Goal: Transaction & Acquisition: Obtain resource

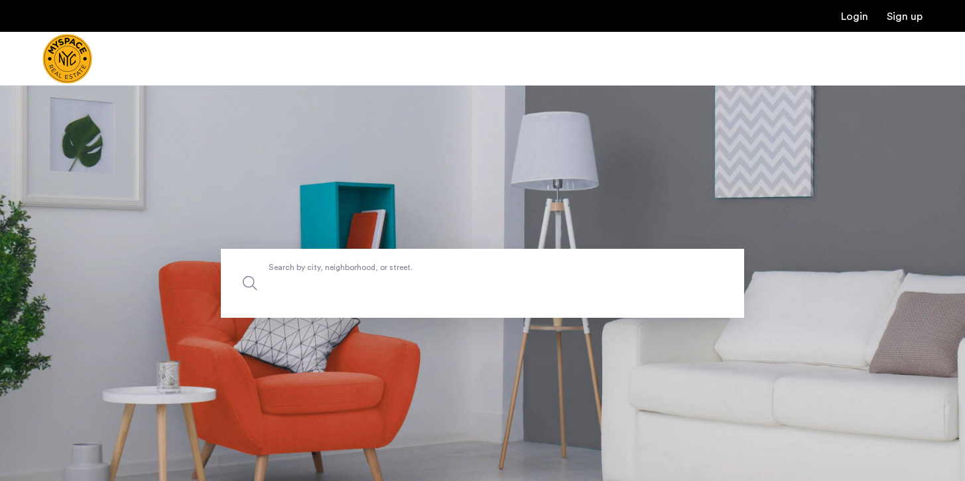
click at [392, 292] on input "Search by city, neighborhood, or street." at bounding box center [482, 283] width 523 height 69
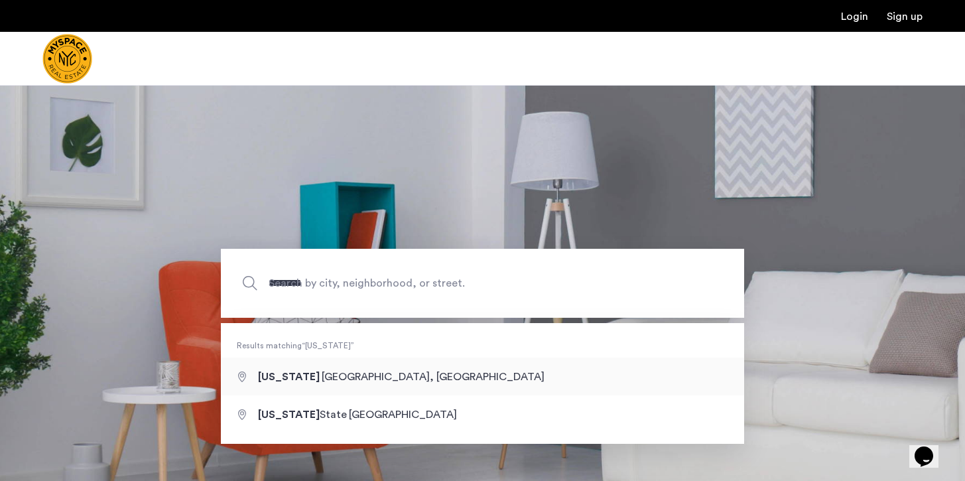
type input "**********"
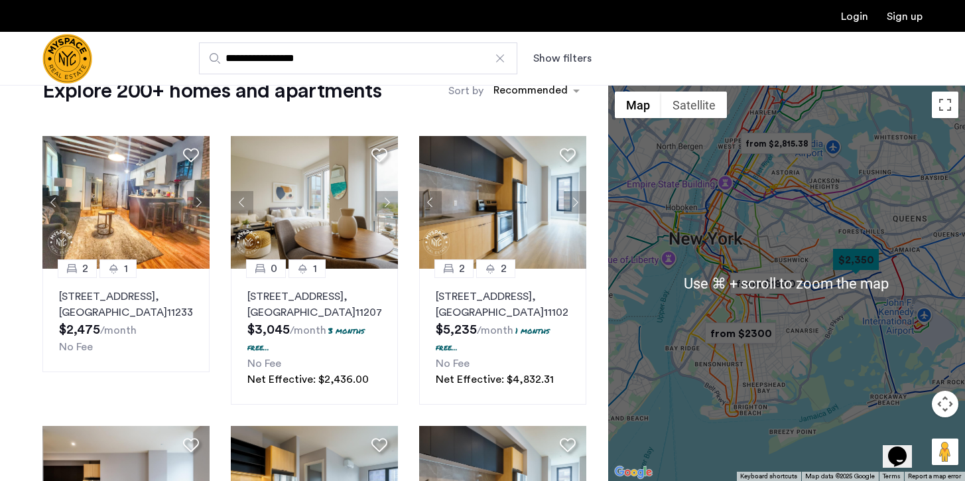
scroll to position [116, 0]
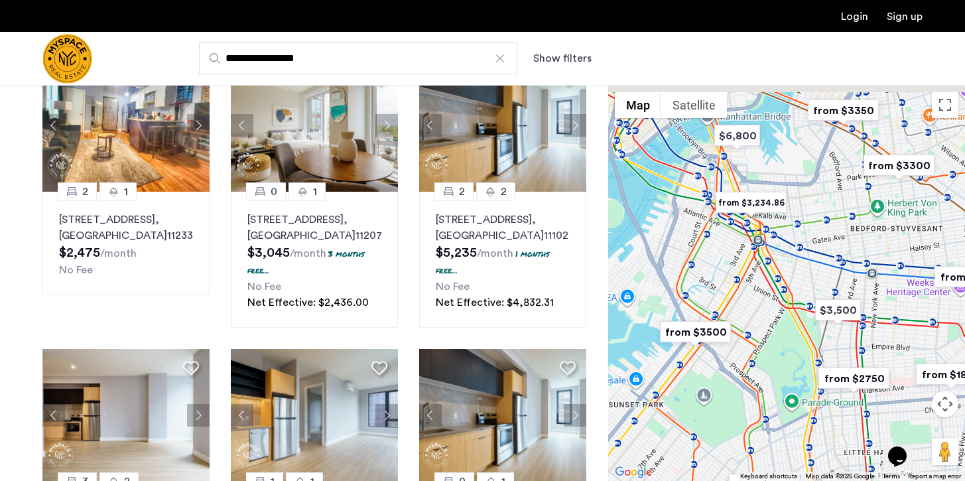
drag, startPoint x: 853, startPoint y: 183, endPoint x: 847, endPoint y: 229, distance: 46.2
click at [847, 229] on div at bounding box center [786, 283] width 357 height 396
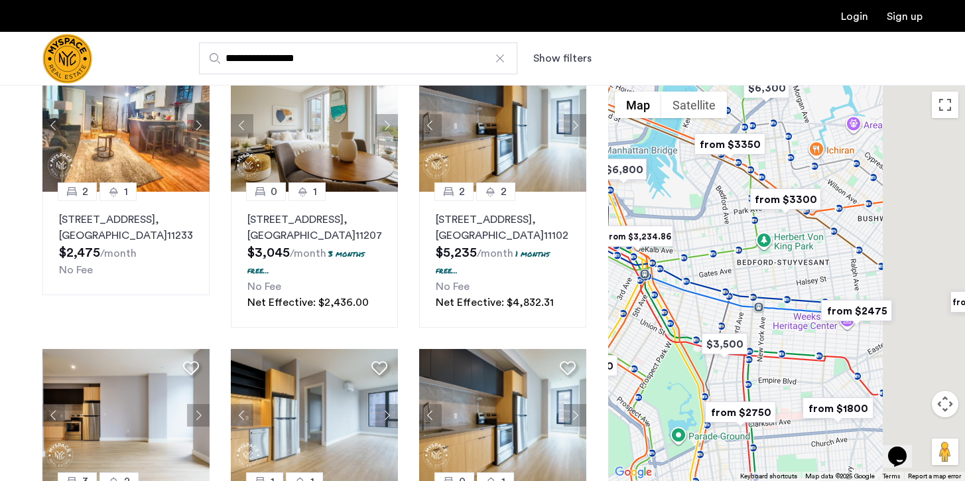
drag, startPoint x: 847, startPoint y: 229, endPoint x: 724, endPoint y: 264, distance: 127.6
click at [724, 264] on div at bounding box center [786, 283] width 357 height 396
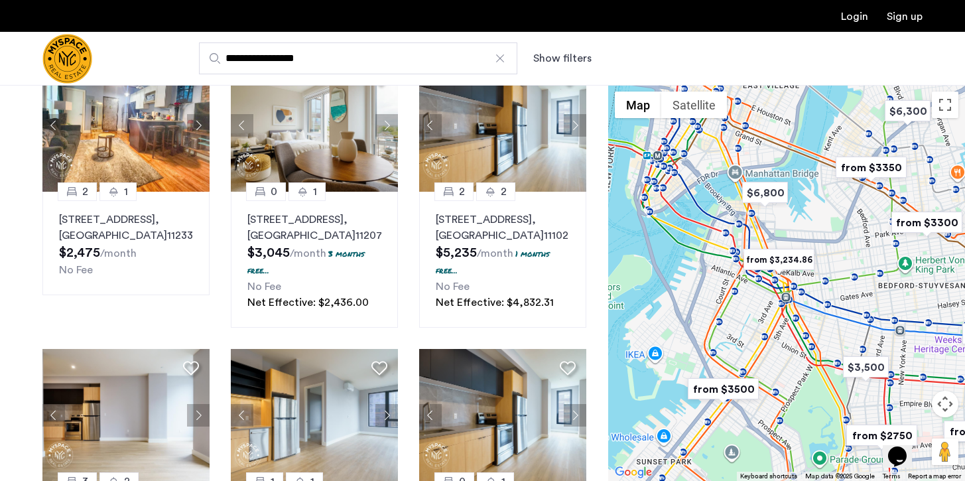
drag, startPoint x: 659, startPoint y: 304, endPoint x: 811, endPoint y: 328, distance: 153.7
click at [811, 328] on div at bounding box center [786, 283] width 357 height 396
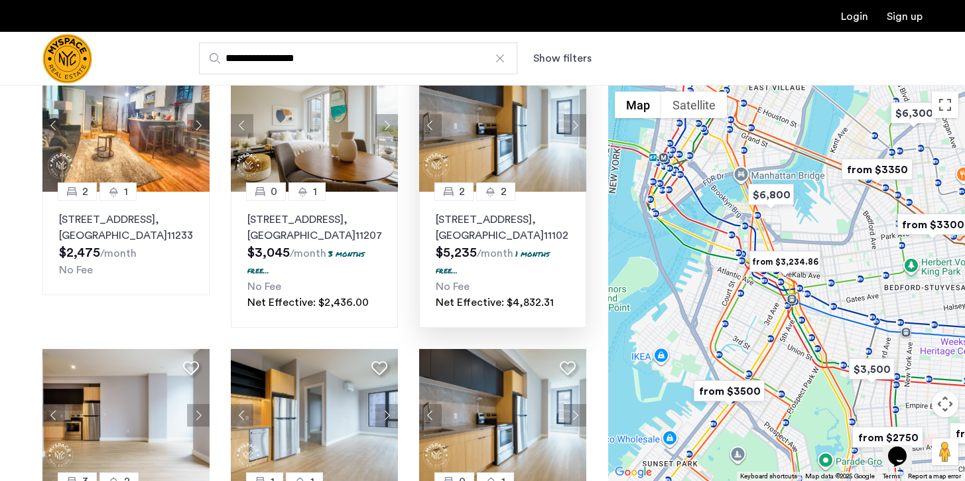
scroll to position [0, 0]
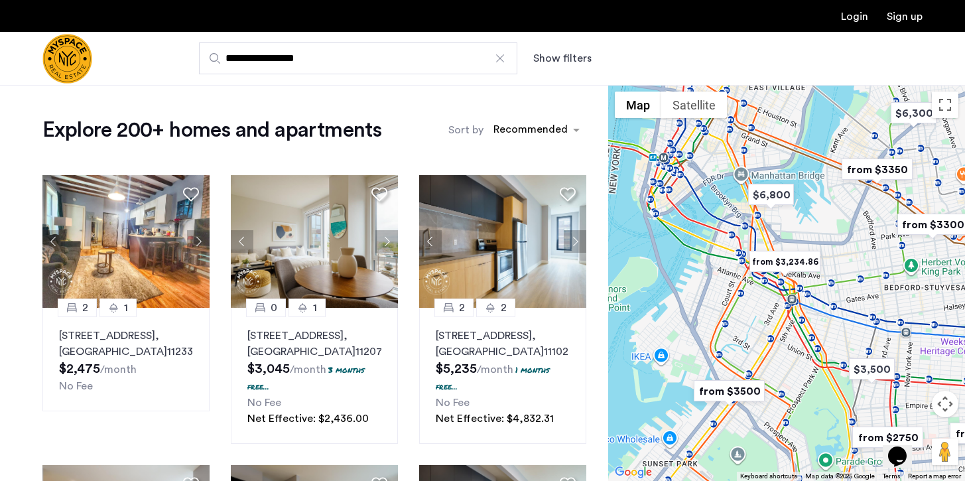
click at [566, 58] on button "Show filters" at bounding box center [562, 58] width 58 height 16
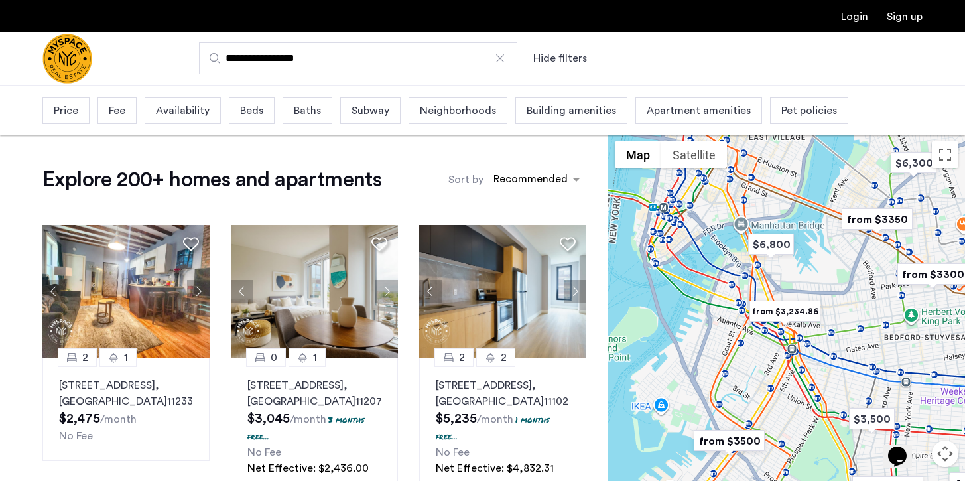
click at [240, 110] on span "Beds" at bounding box center [251, 111] width 23 height 16
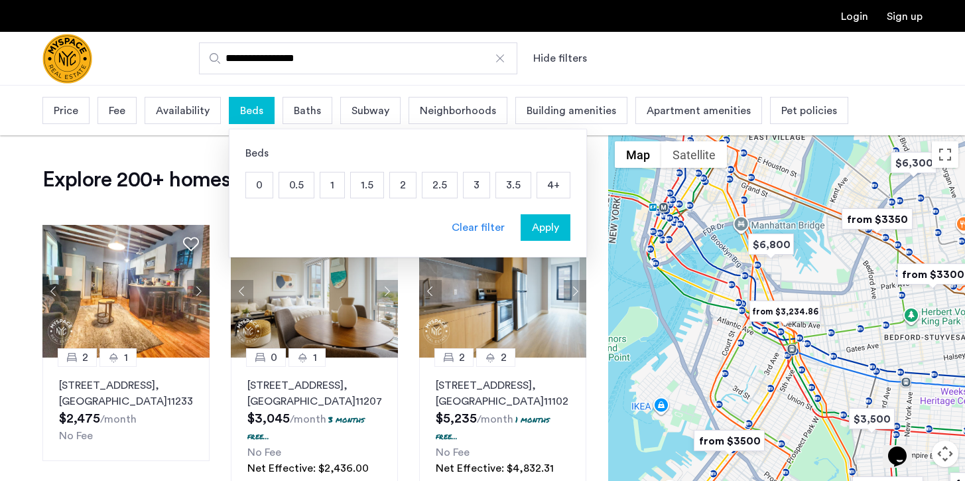
click at [403, 182] on p "2" at bounding box center [403, 184] width 26 height 25
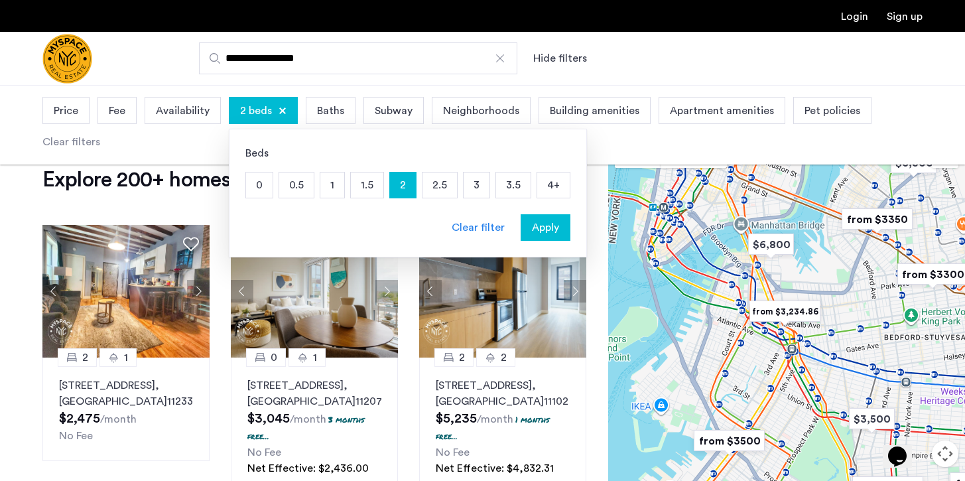
click at [60, 108] on span "Price" at bounding box center [66, 111] width 25 height 16
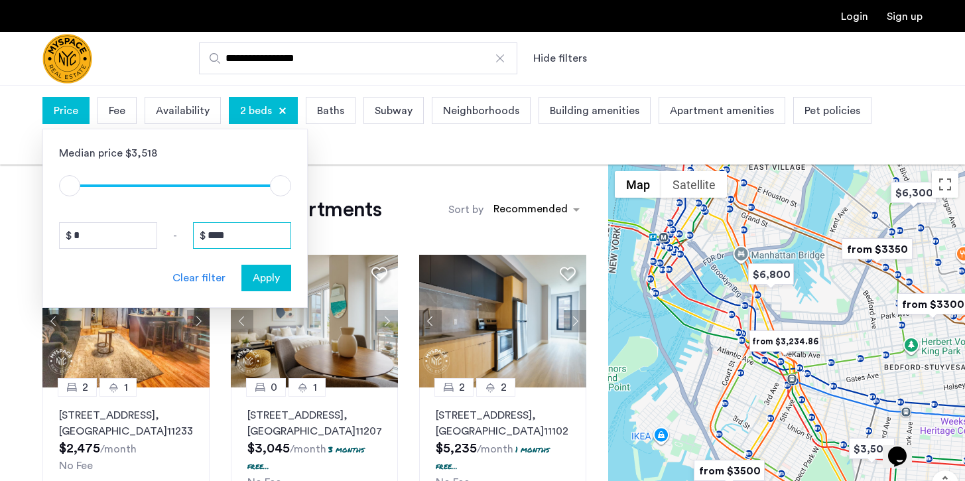
click at [255, 238] on input "****" at bounding box center [242, 235] width 98 height 27
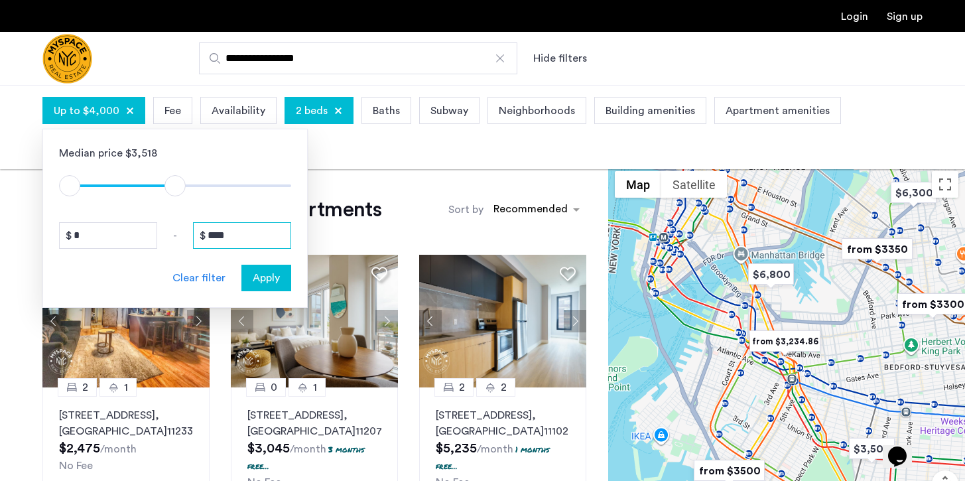
type input "****"
click at [263, 276] on span "Apply" at bounding box center [266, 278] width 27 height 16
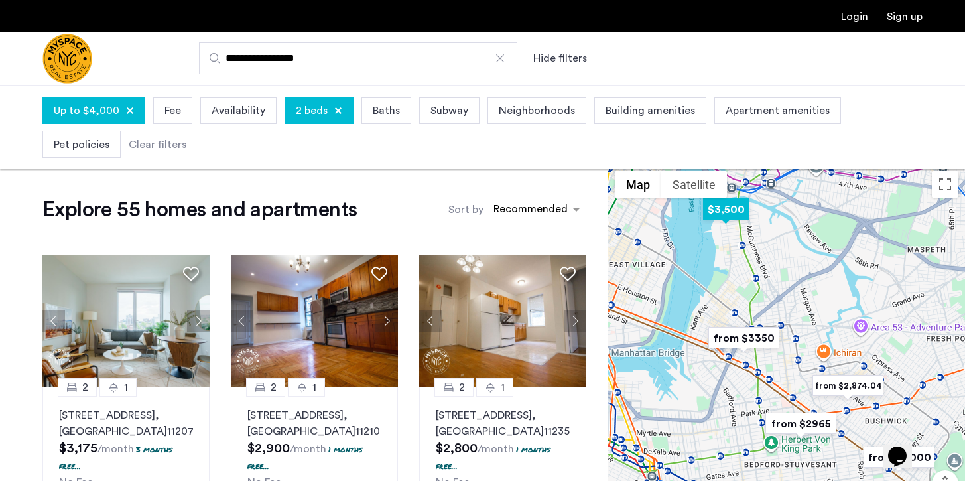
click at [726, 209] on img "$3,500" at bounding box center [726, 209] width 56 height 30
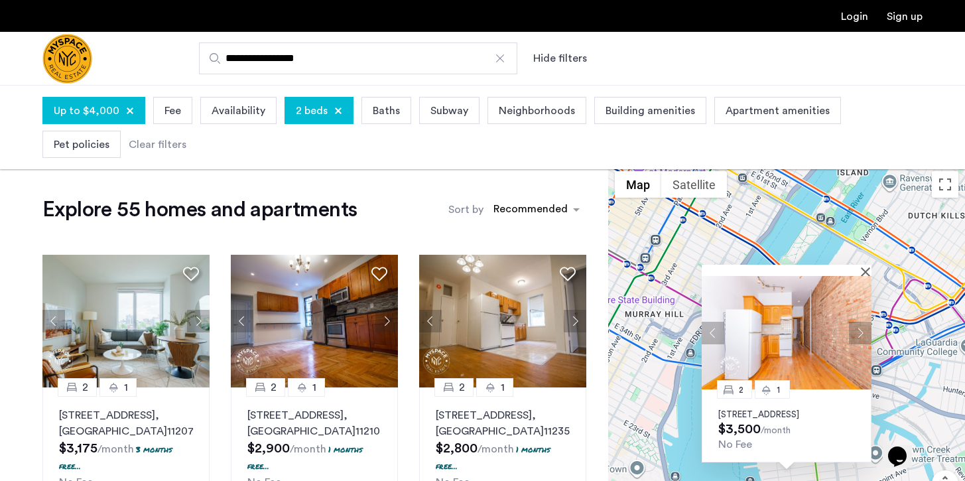
click at [741, 409] on p "215 Franklin St, Unit 2L, Brooklyn, NY 11222" at bounding box center [786, 414] width 137 height 11
click at [906, 215] on div "2 1 215 Franklin St, Unit 2L, Brooklyn, NY 11222 $3,500 /month No Fee" at bounding box center [786, 362] width 357 height 396
click at [867, 267] on button "Close" at bounding box center [867, 271] width 9 height 9
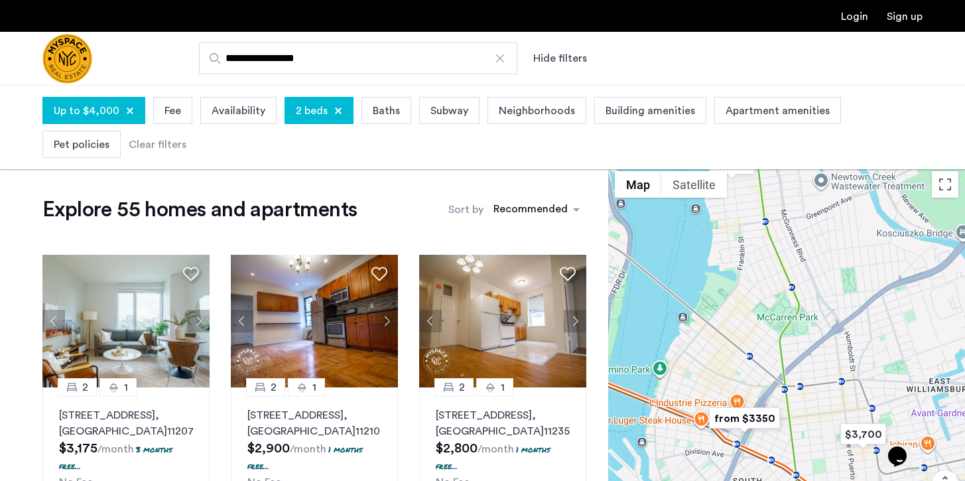
drag, startPoint x: 846, startPoint y: 420, endPoint x: 789, endPoint y: 137, distance: 289.4
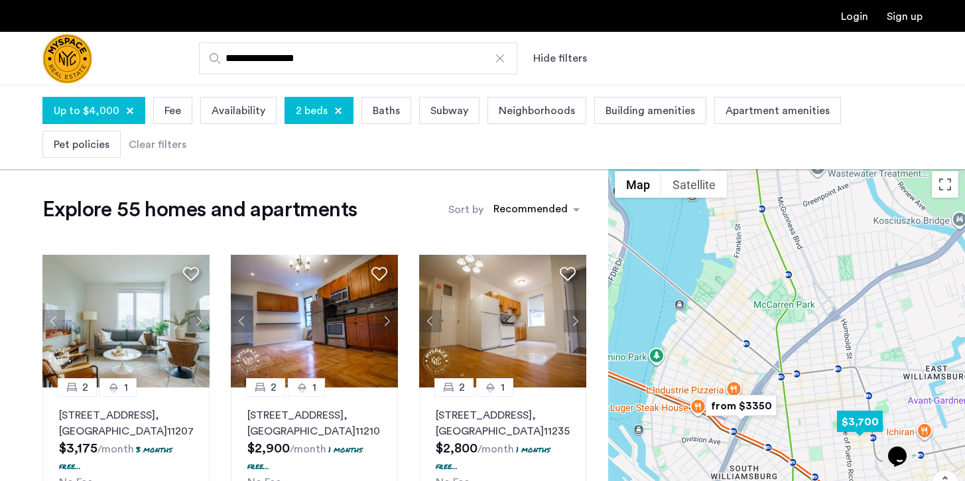
click at [866, 431] on img "$3,700" at bounding box center [860, 422] width 56 height 30
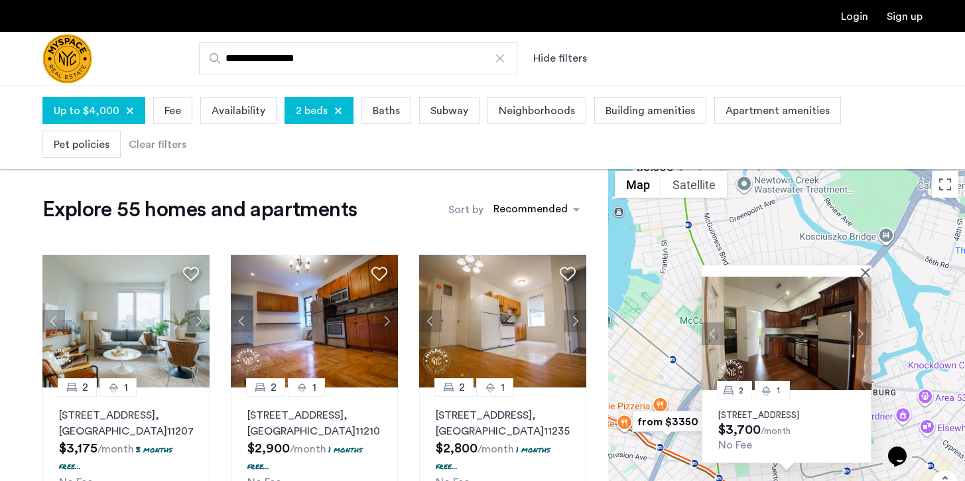
click at [767, 410] on p "194 Humboldt St, Unit 2R, Brooklyn, NY 11206" at bounding box center [786, 415] width 137 height 11
click at [637, 345] on div "2 1 194 Humboldt St, Unit 2R, Brooklyn, NY 11206 $3,700 /month No Fee" at bounding box center [786, 362] width 357 height 396
click at [687, 429] on img "from $3350" at bounding box center [668, 422] width 82 height 30
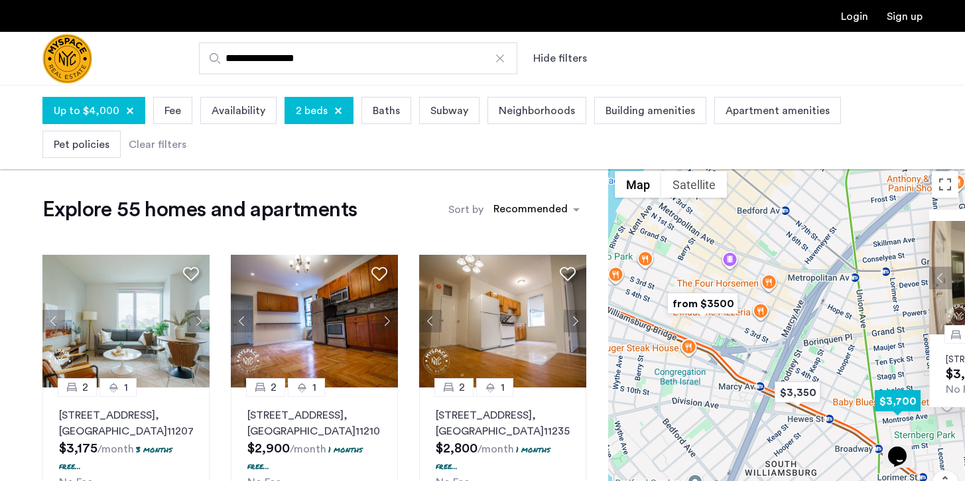
click at [892, 399] on img "$3,700" at bounding box center [897, 401] width 56 height 30
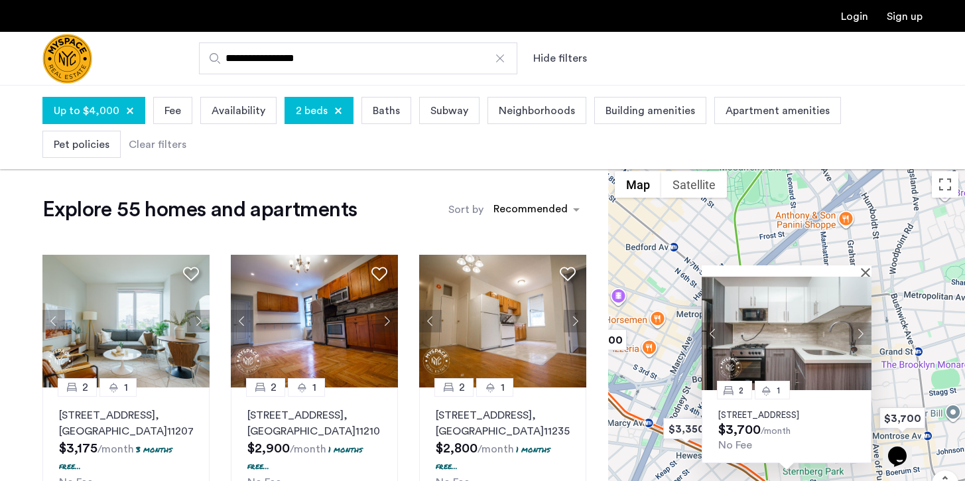
click at [769, 410] on p "31 Montrose Ave, Unit 2L, Brooklyn, NY 11206" at bounding box center [786, 415] width 137 height 11
click at [690, 434] on img "$3,350" at bounding box center [686, 429] width 56 height 30
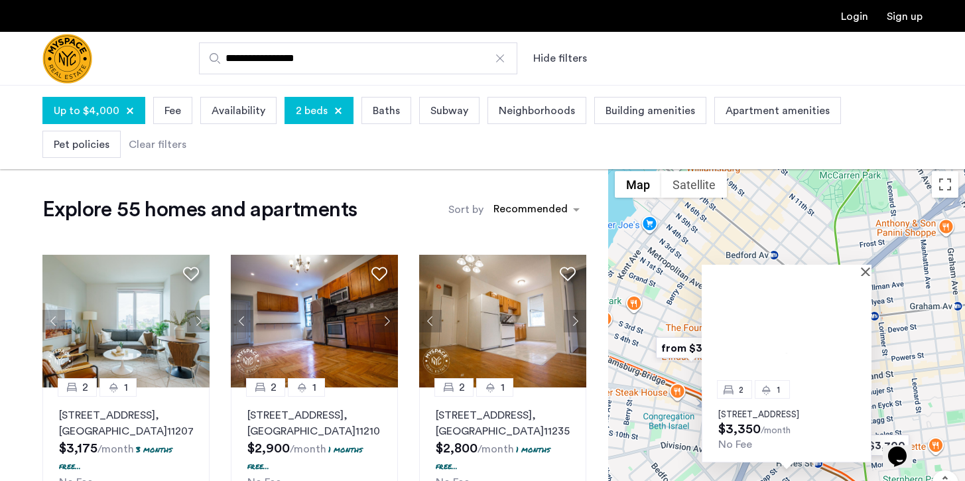
click at [785, 409] on p "360 Broadway, Unit 2R, Brooklyn, NY 11211" at bounding box center [786, 414] width 137 height 11
click at [674, 348] on img "from $3500" at bounding box center [692, 348] width 82 height 30
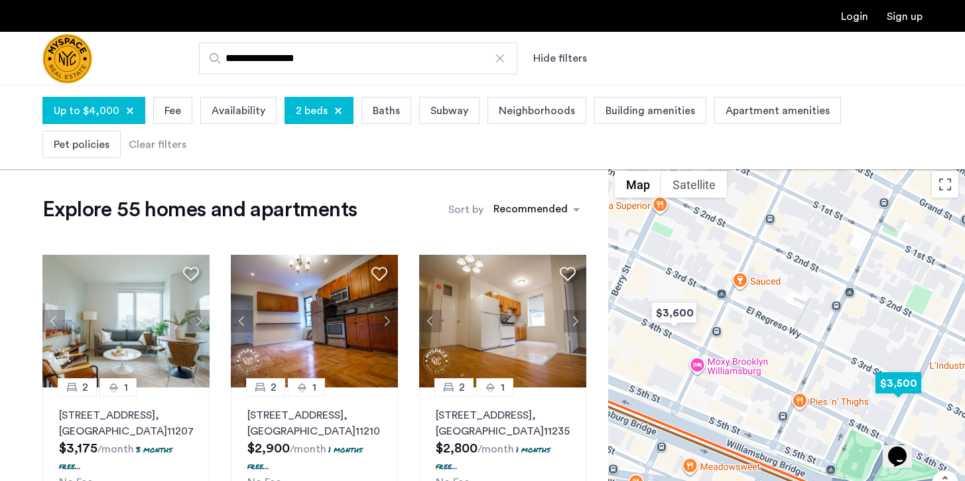
click at [894, 381] on img "$3,500" at bounding box center [898, 383] width 56 height 30
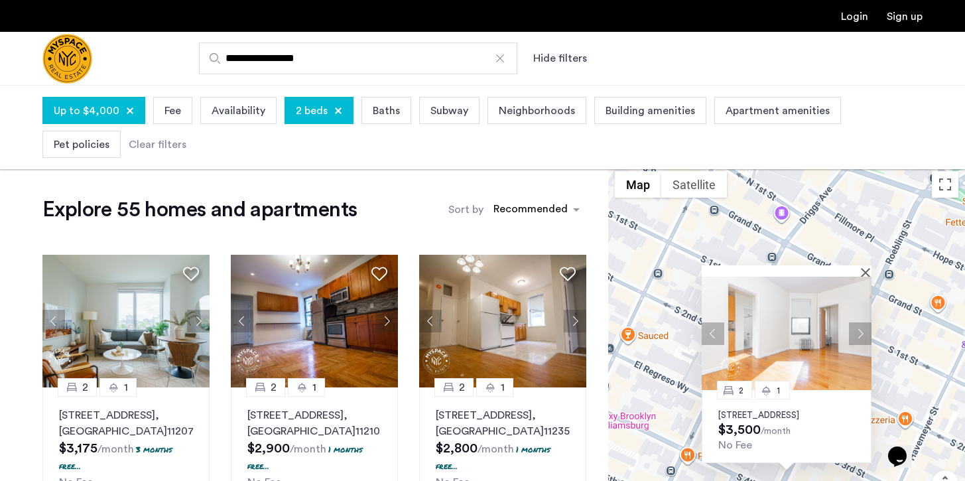
click at [816, 410] on p "244 Roebling St, Unit 21, Brooklyn, NY 11211" at bounding box center [786, 415] width 137 height 11
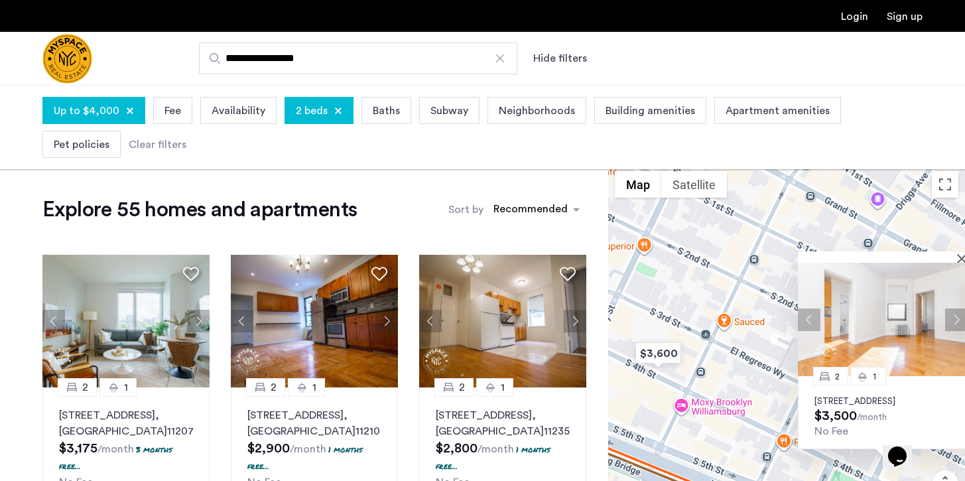
drag, startPoint x: 671, startPoint y: 371, endPoint x: 881, endPoint y: 332, distance: 213.2
click at [881, 332] on div "2 1 244 Roebling St, Unit 21, Brooklyn, NY 11211 $3,500 /month No Fee" at bounding box center [786, 362] width 357 height 396
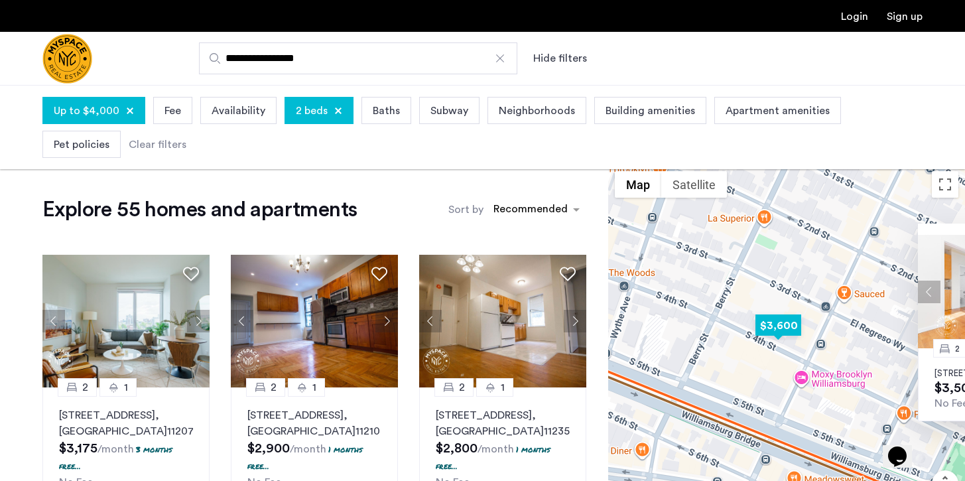
click at [786, 326] on img "$3,600" at bounding box center [778, 325] width 56 height 30
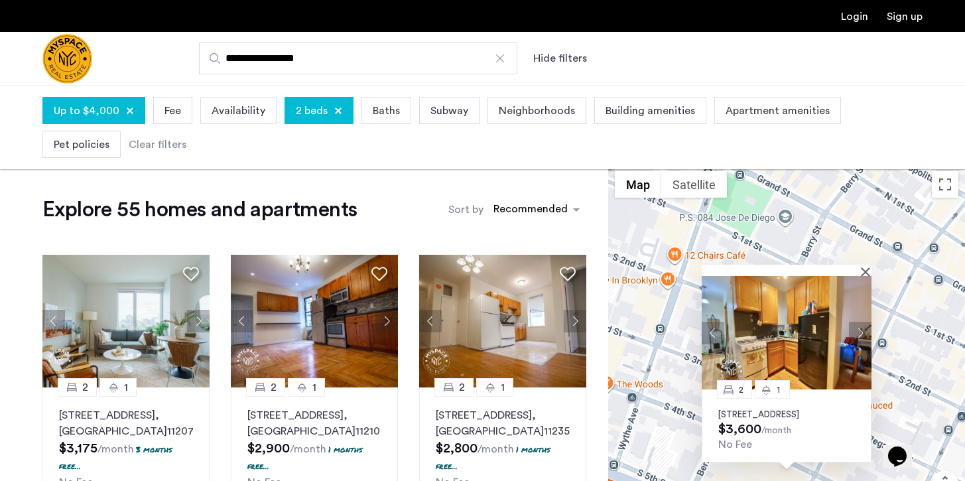
click at [786, 326] on img at bounding box center [787, 332] width 170 height 113
click at [661, 295] on div "2 1 117 S 4th St, Unit BL, Brooklyn, NY 11249 $3,600 /month No Fee" at bounding box center [786, 362] width 357 height 396
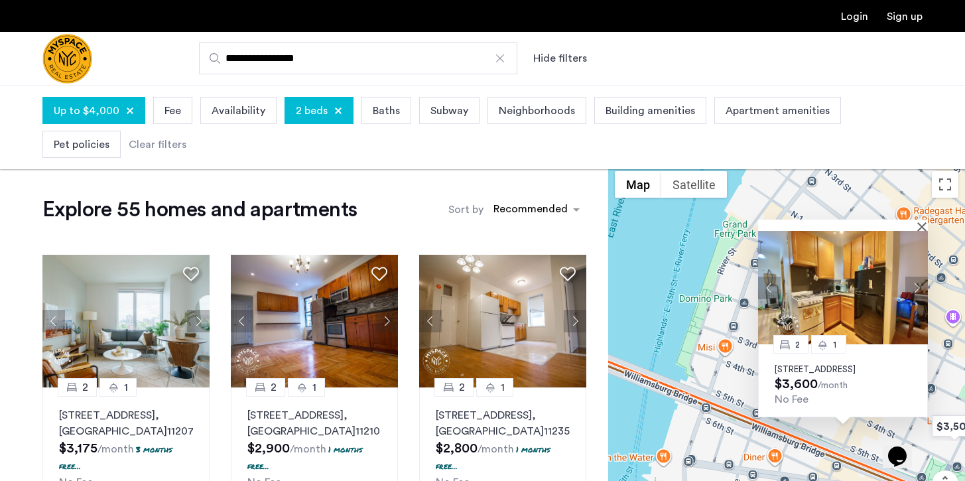
click at [735, 352] on div "2 1 117 S 4th St, Unit BL, Brooklyn, NY 11249 $3,600 /month No Fee" at bounding box center [786, 362] width 357 height 396
click at [920, 221] on button "Close" at bounding box center [924, 225] width 9 height 9
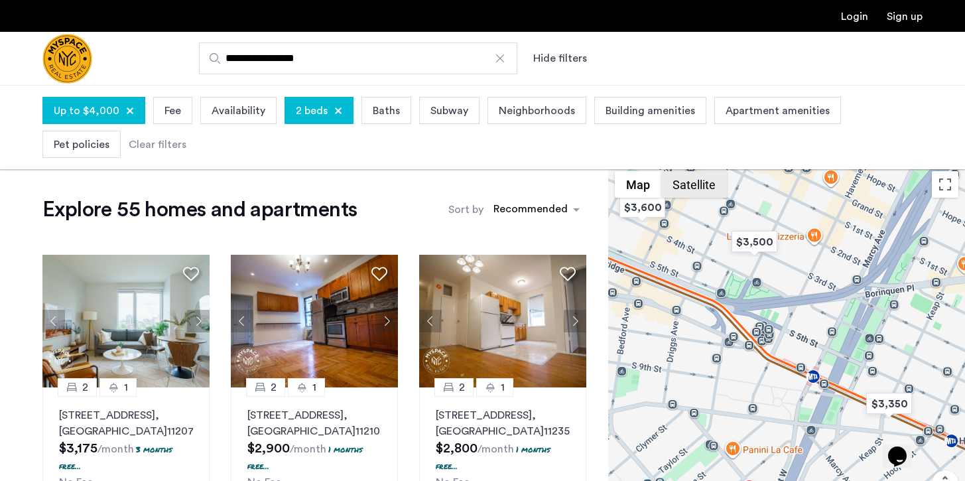
drag, startPoint x: 884, startPoint y: 371, endPoint x: 680, endPoint y: 182, distance: 277.3
click at [680, 182] on div "$3,500 $2,350 $2,584.62 $2,650 $2,540.00 $2,676.92 $3,186.46 $2,475 $3,017 $3,0…" at bounding box center [786, 362] width 357 height 396
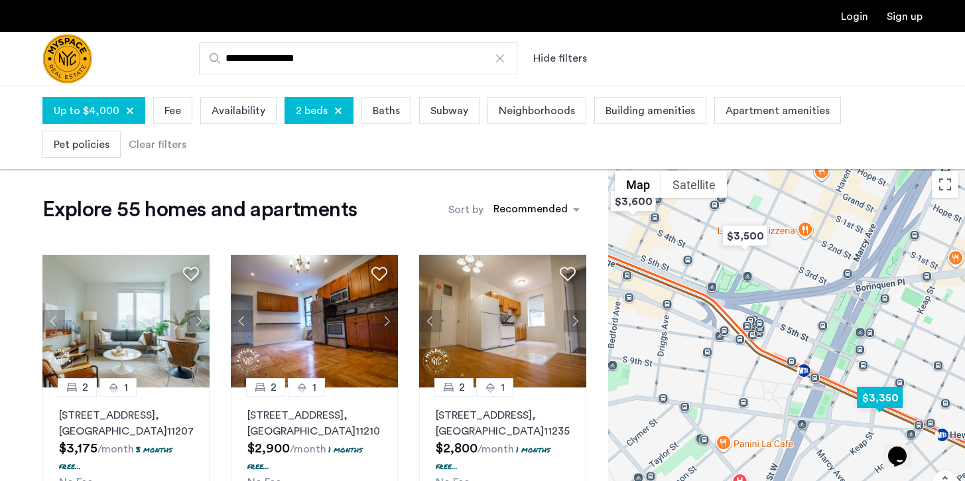
click at [885, 399] on img "$3,350" at bounding box center [879, 398] width 56 height 30
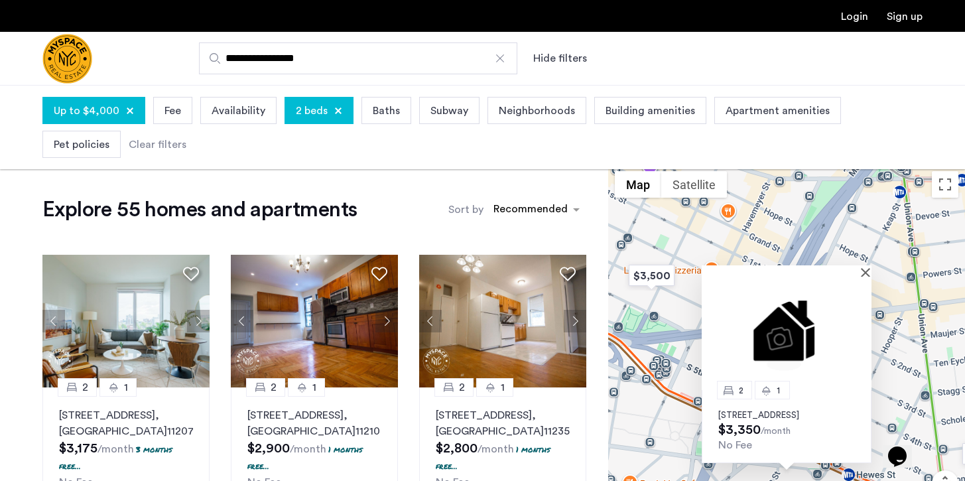
click at [898, 326] on div "2 1 360 Broadway, Unit 2R, Brooklyn, NY 11211 $3,350 /month No Fee" at bounding box center [786, 362] width 357 height 396
click at [865, 267] on button "Close" at bounding box center [867, 271] width 9 height 9
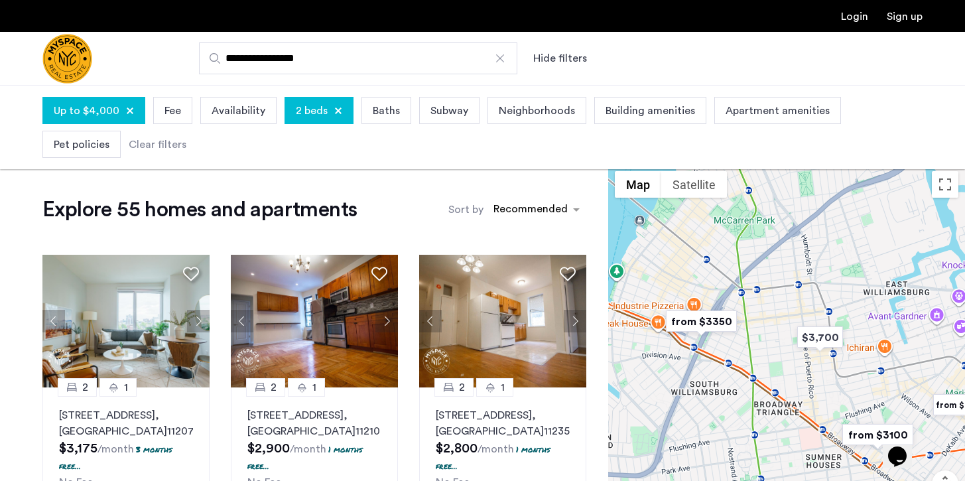
drag, startPoint x: 916, startPoint y: 262, endPoint x: 777, endPoint y: 263, distance: 139.9
click at [777, 263] on div at bounding box center [786, 362] width 357 height 396
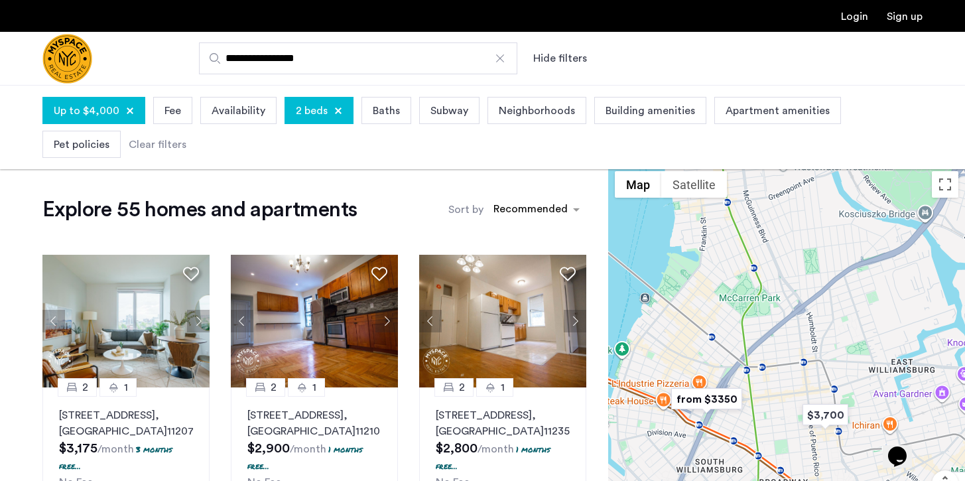
drag, startPoint x: 764, startPoint y: 268, endPoint x: 790, endPoint y: 373, distance: 107.9
click at [790, 373] on div at bounding box center [786, 362] width 357 height 396
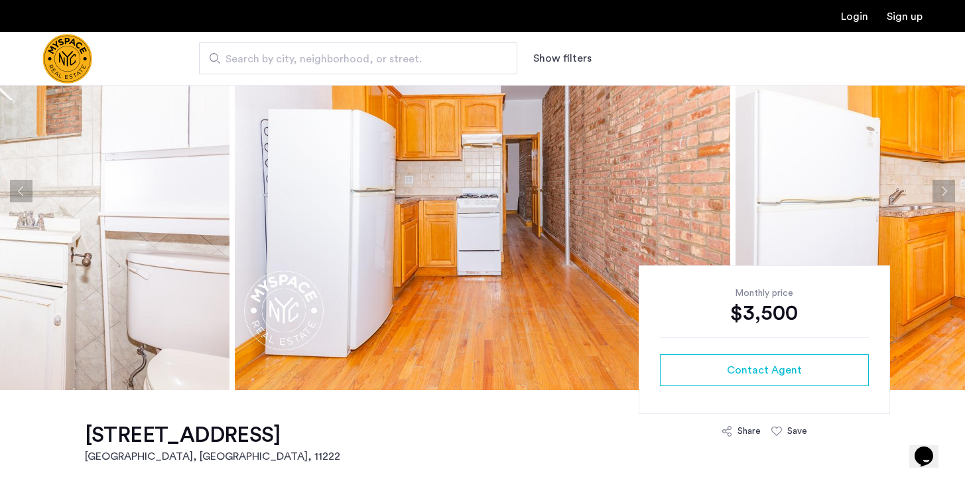
scroll to position [220, 0]
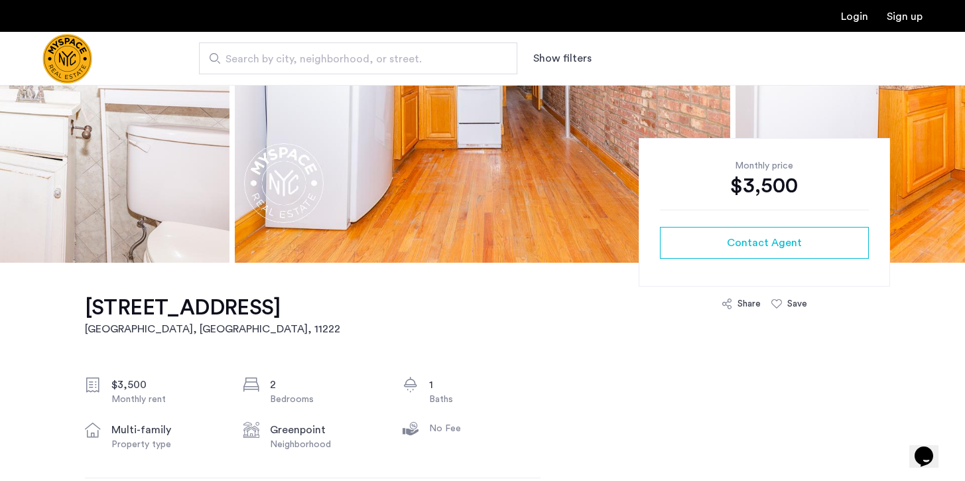
click at [442, 184] on img at bounding box center [482, 64] width 495 height 398
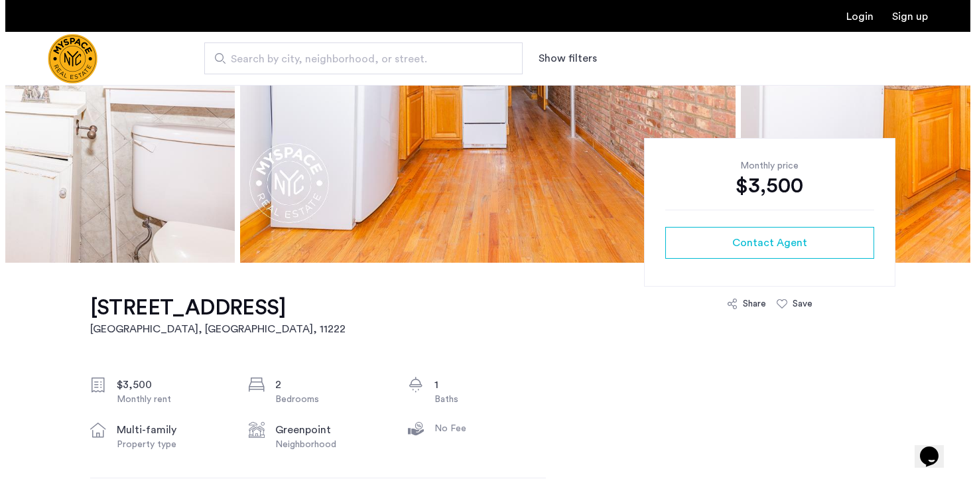
scroll to position [0, 0]
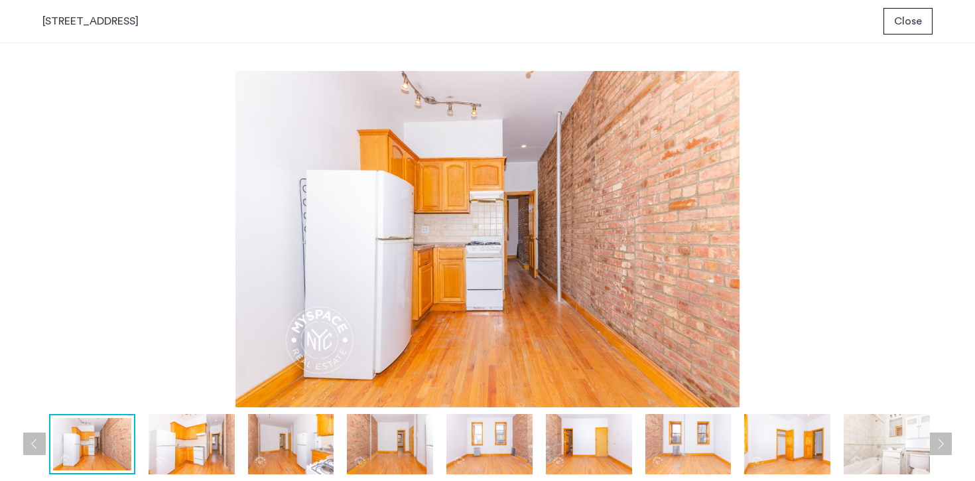
click at [190, 431] on img at bounding box center [192, 444] width 86 height 60
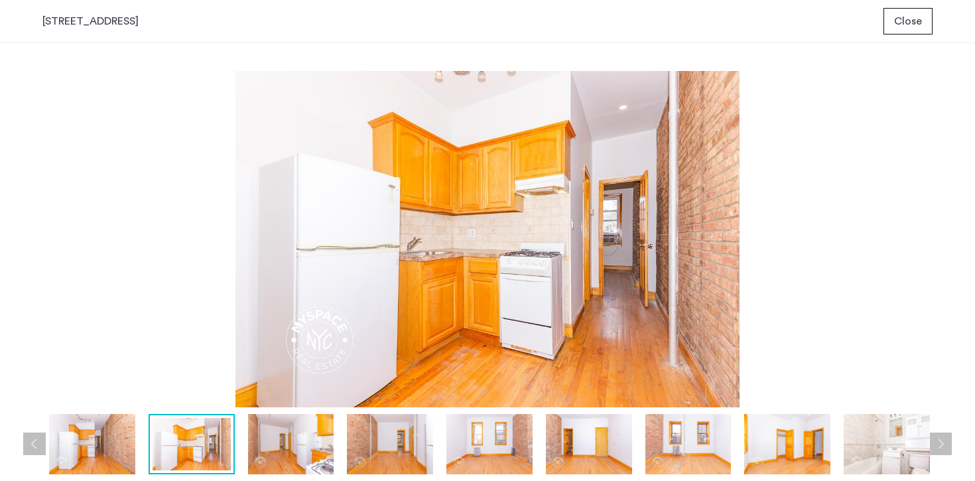
click at [269, 436] on img at bounding box center [291, 444] width 86 height 60
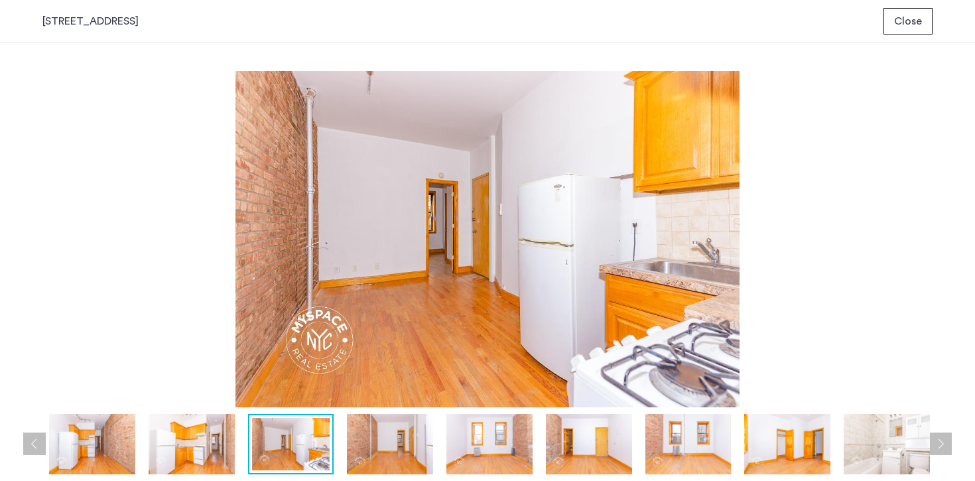
click at [391, 434] on img at bounding box center [390, 444] width 86 height 60
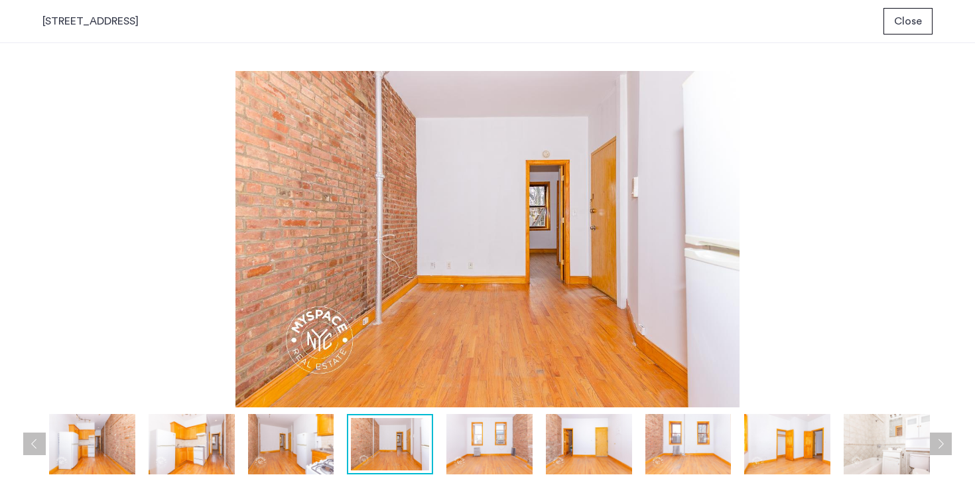
click at [476, 436] on img at bounding box center [489, 444] width 86 height 60
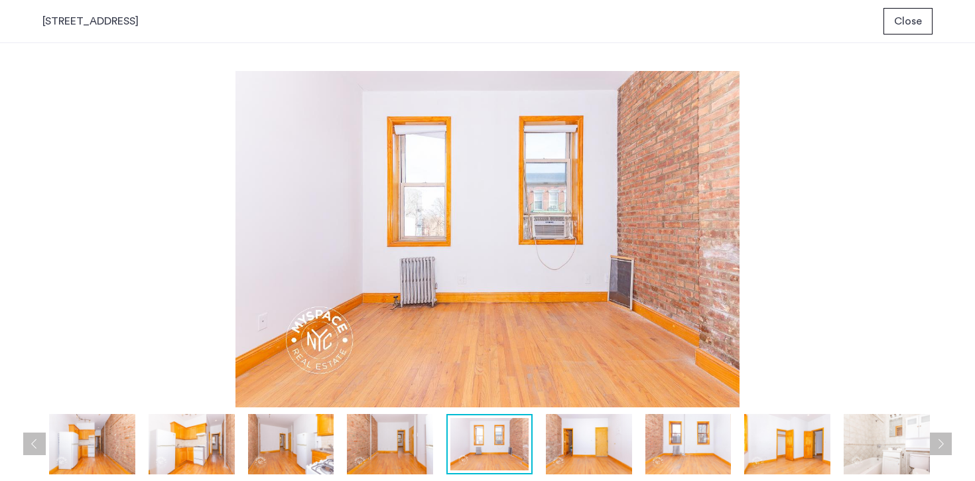
click at [575, 436] on img at bounding box center [589, 444] width 86 height 60
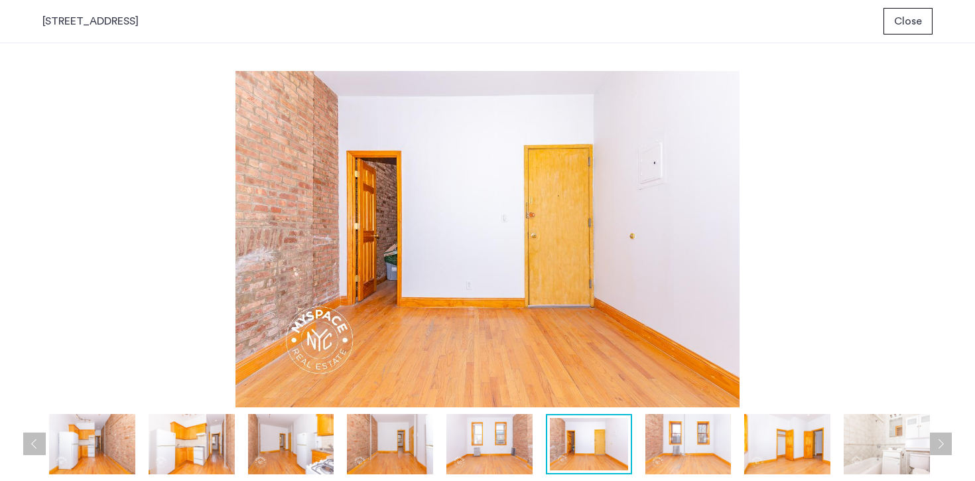
click at [692, 437] on img at bounding box center [688, 444] width 86 height 60
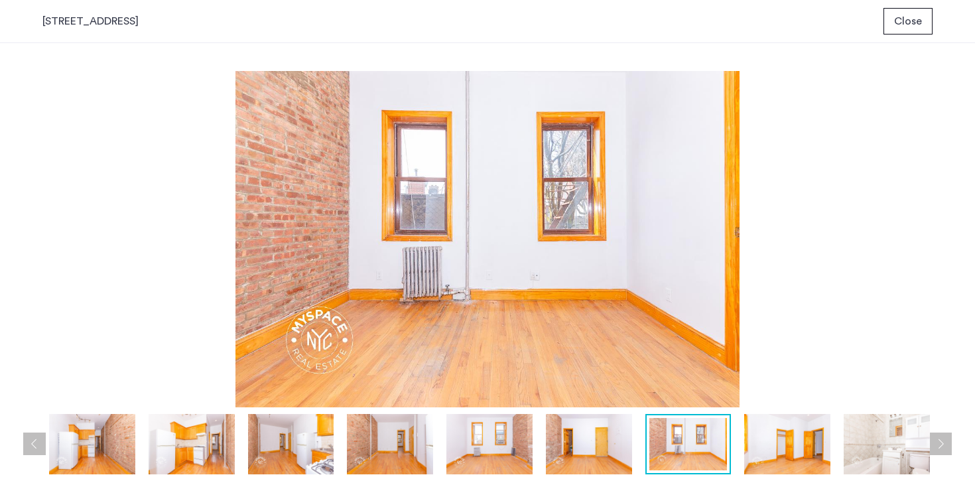
click at [914, 23] on span "Close" at bounding box center [908, 21] width 28 height 16
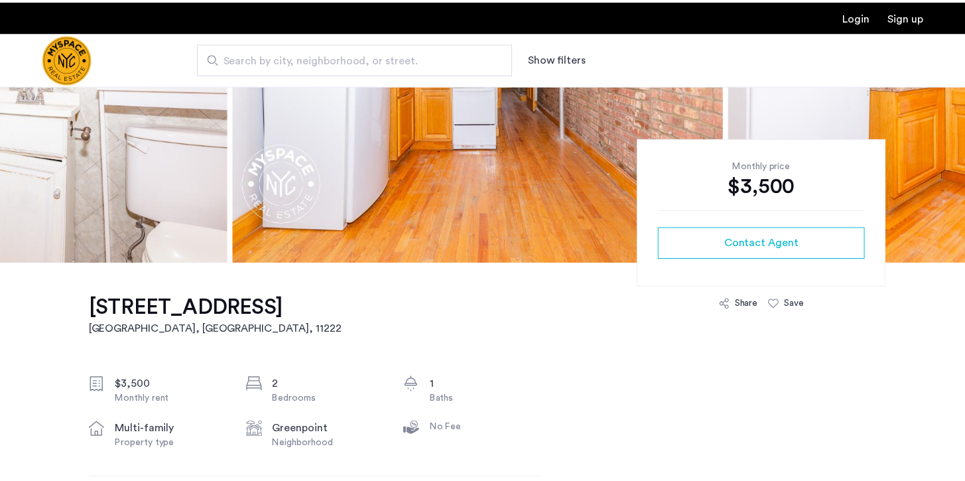
scroll to position [85, 0]
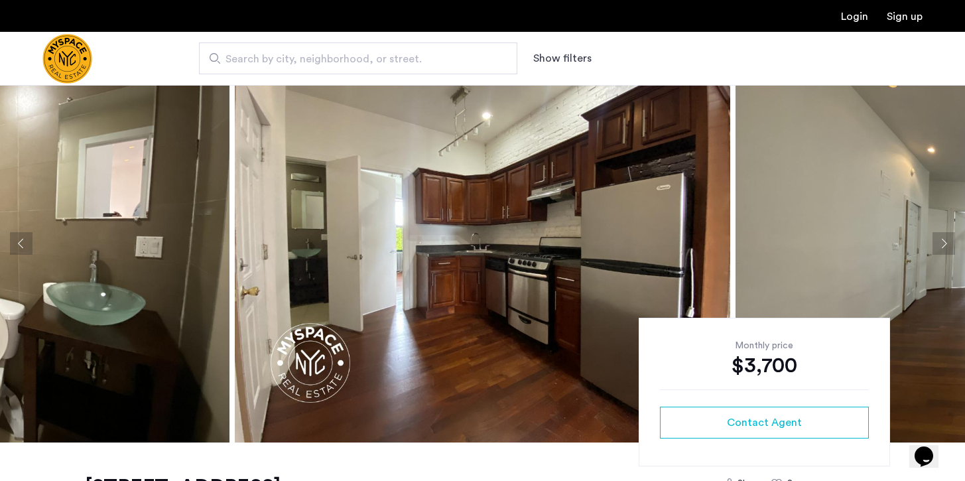
scroll to position [60, 0]
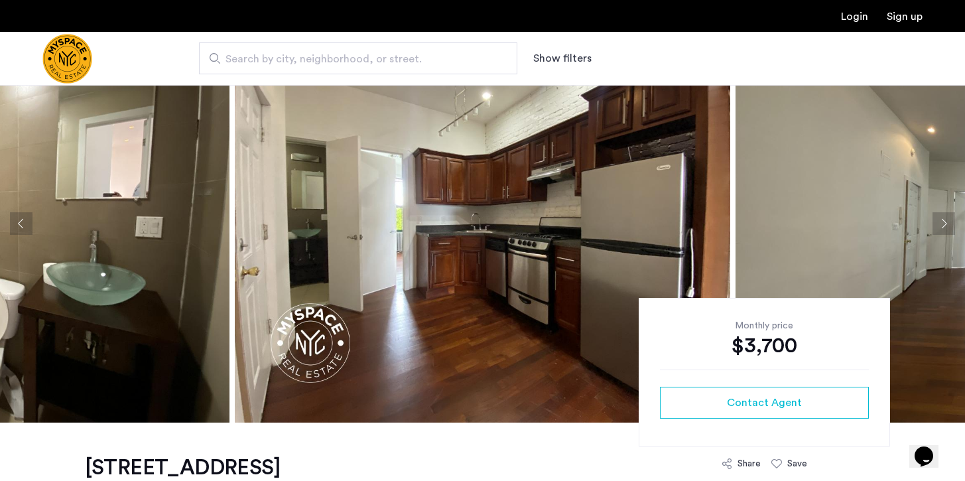
click at [514, 240] on img at bounding box center [482, 224] width 495 height 398
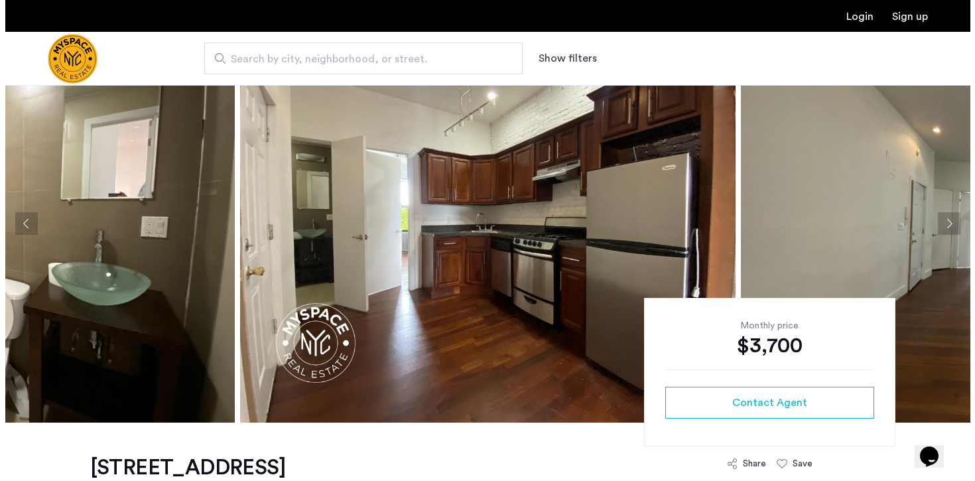
scroll to position [0, 0]
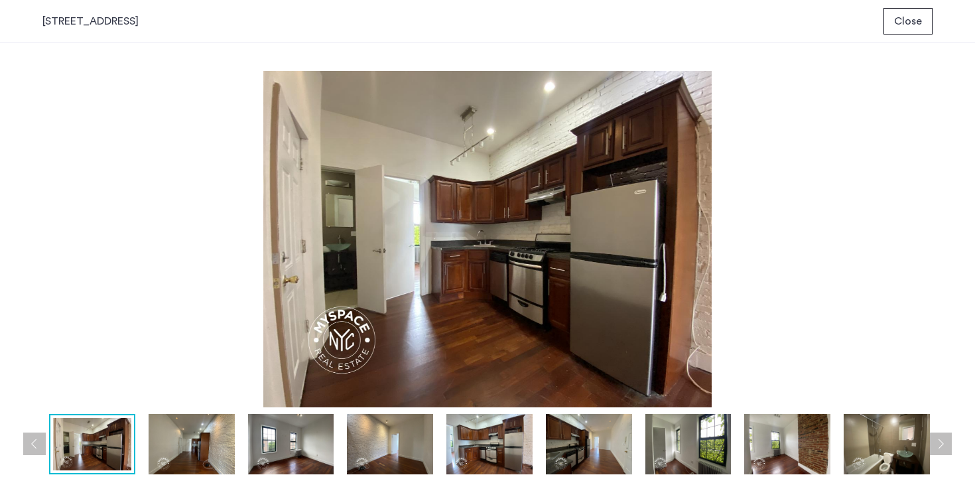
click at [182, 440] on img at bounding box center [192, 444] width 86 height 60
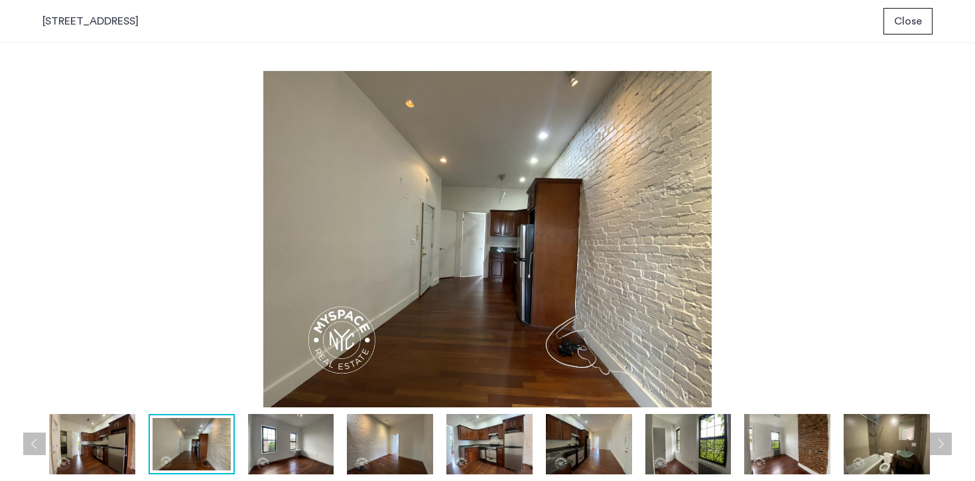
click at [296, 447] on img at bounding box center [291, 444] width 86 height 60
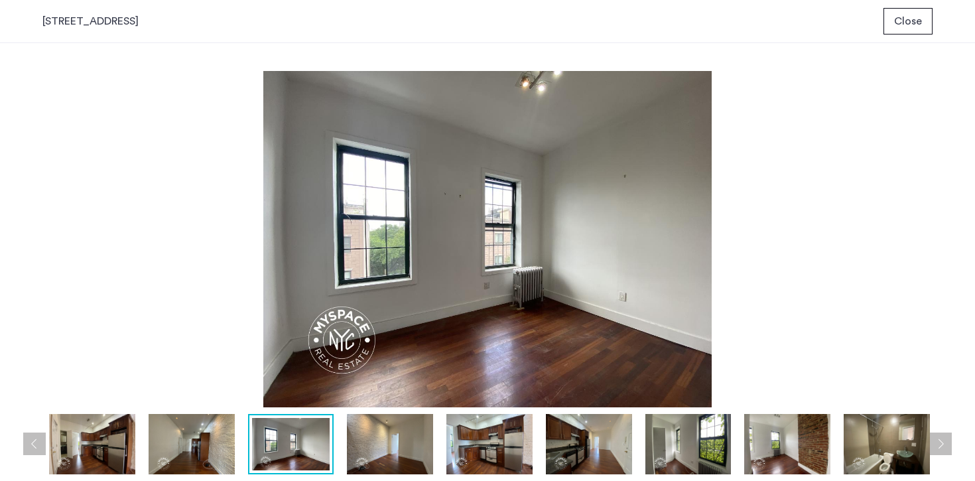
click at [379, 451] on img at bounding box center [390, 444] width 86 height 60
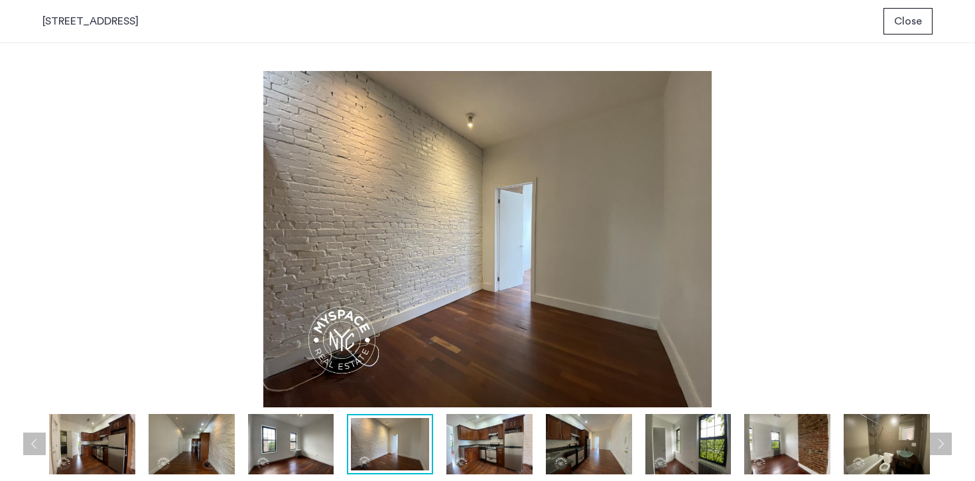
click at [488, 450] on img at bounding box center [489, 444] width 86 height 60
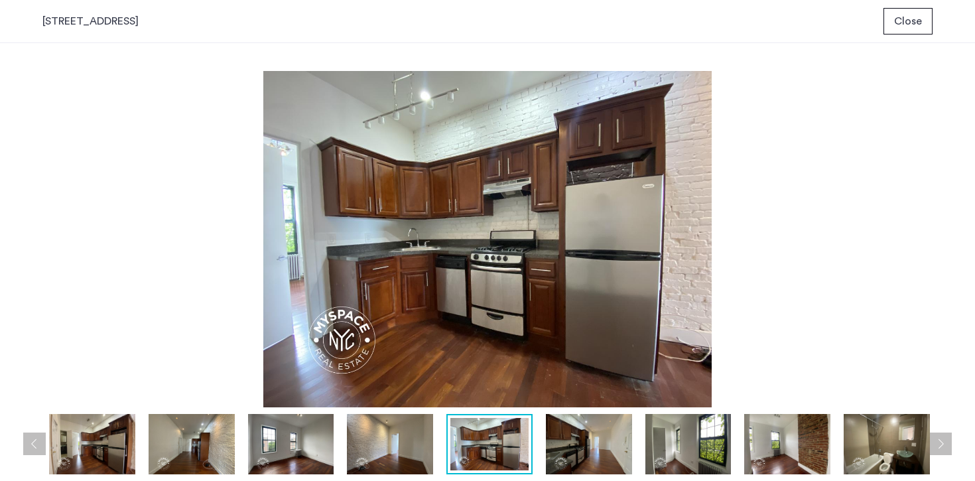
click at [597, 447] on img at bounding box center [589, 444] width 86 height 60
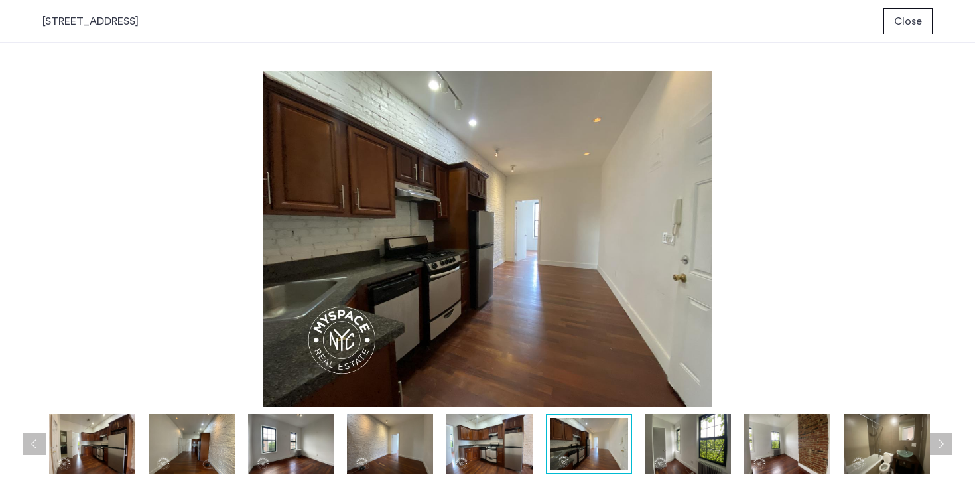
click at [676, 442] on img at bounding box center [688, 444] width 86 height 60
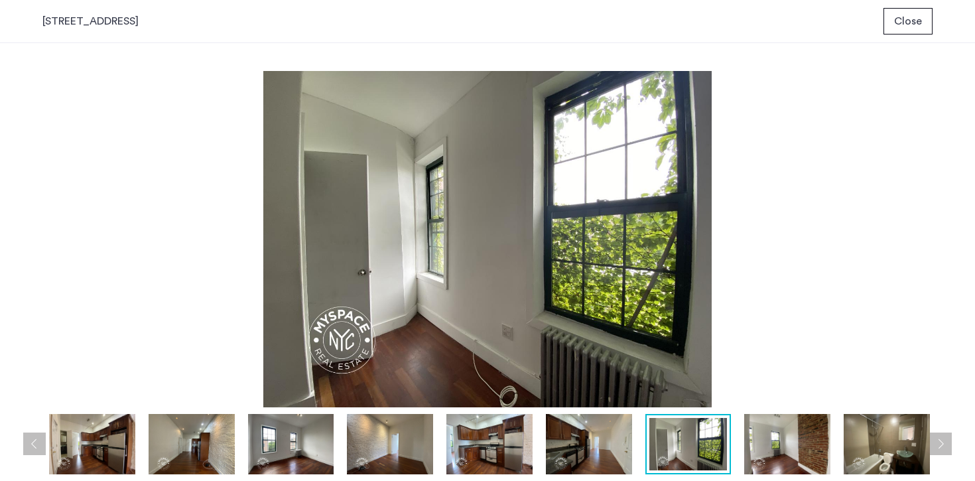
click at [781, 441] on img at bounding box center [787, 444] width 86 height 60
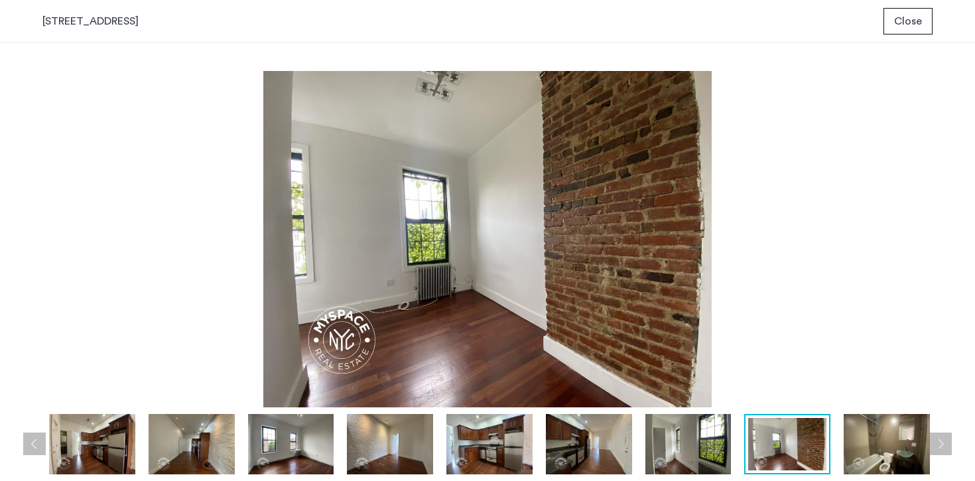
click at [886, 439] on img at bounding box center [887, 444] width 86 height 60
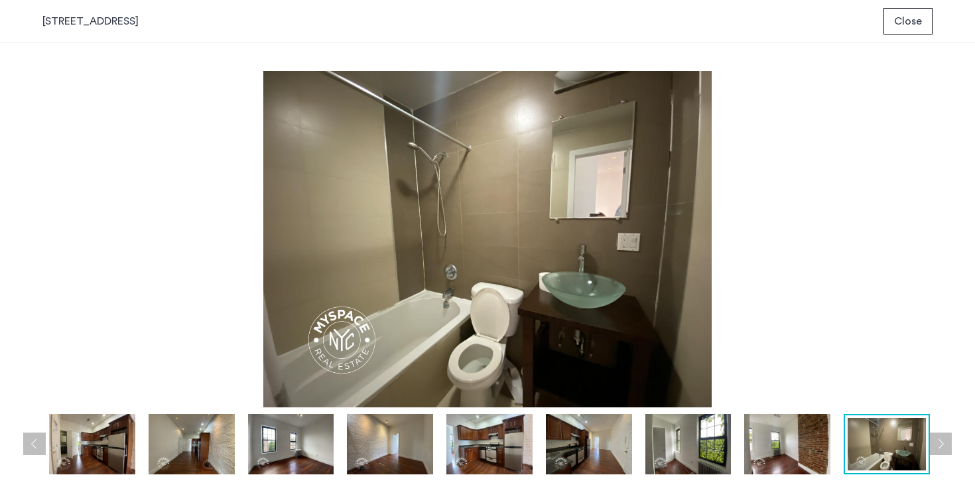
click at [908, 23] on span "Close" at bounding box center [908, 21] width 28 height 16
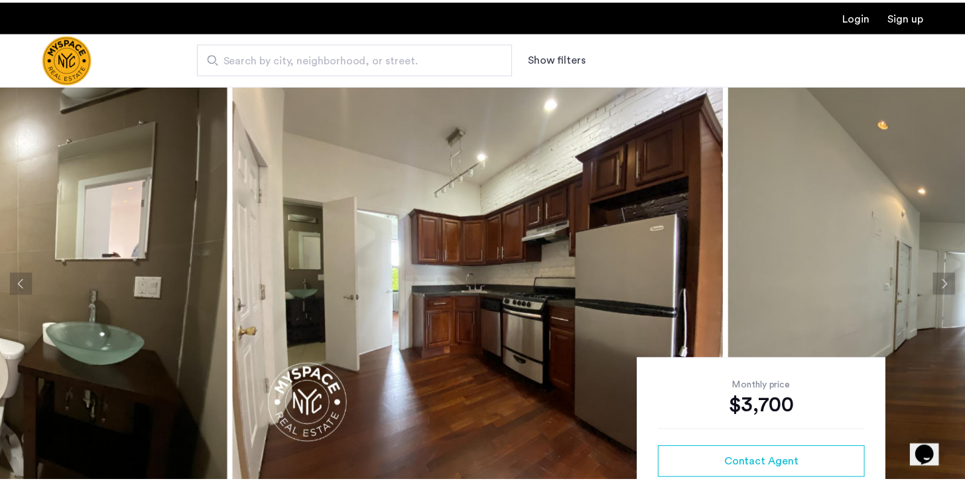
scroll to position [60, 0]
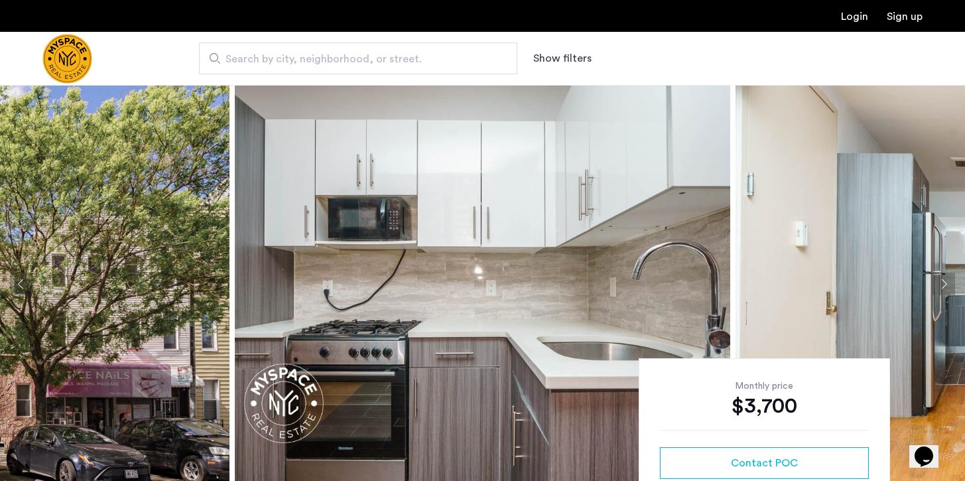
click at [375, 327] on img at bounding box center [482, 284] width 495 height 398
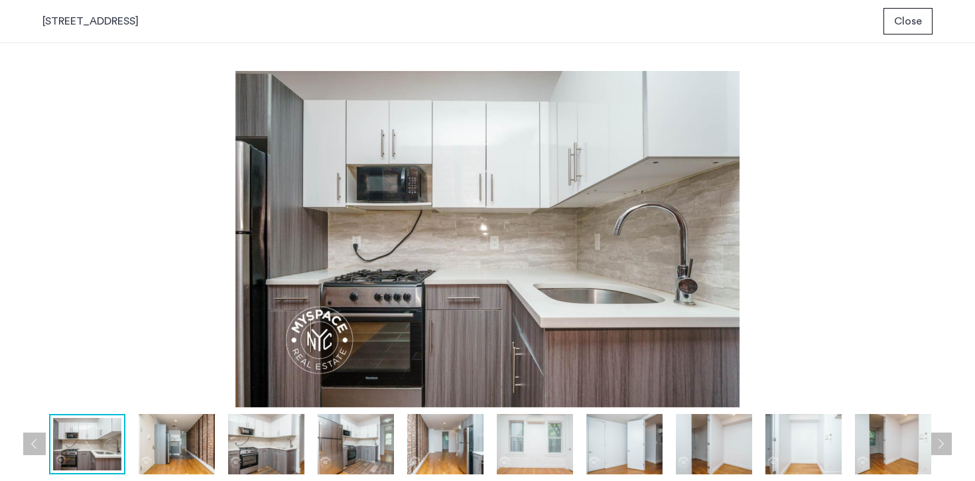
click at [174, 444] on img at bounding box center [177, 444] width 76 height 60
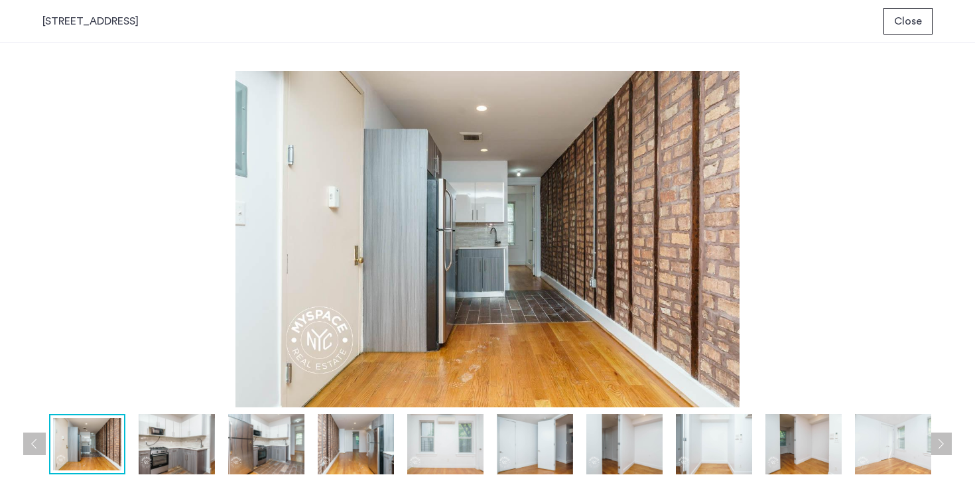
click at [279, 441] on img at bounding box center [266, 444] width 76 height 60
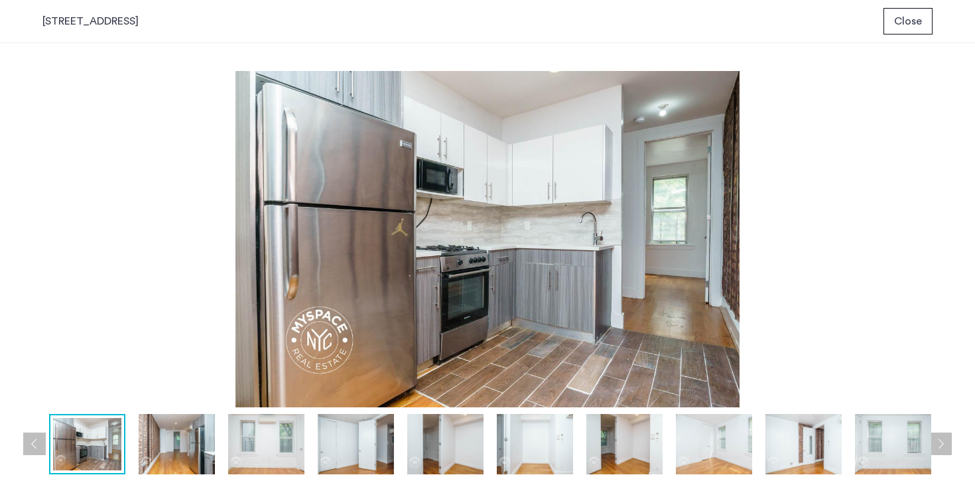
click at [365, 440] on img at bounding box center [356, 444] width 76 height 60
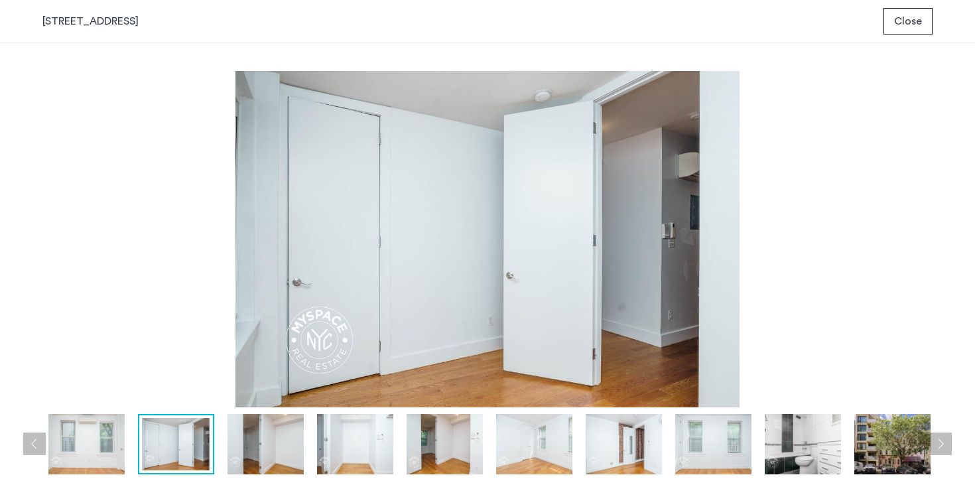
click at [452, 440] on img at bounding box center [445, 444] width 76 height 60
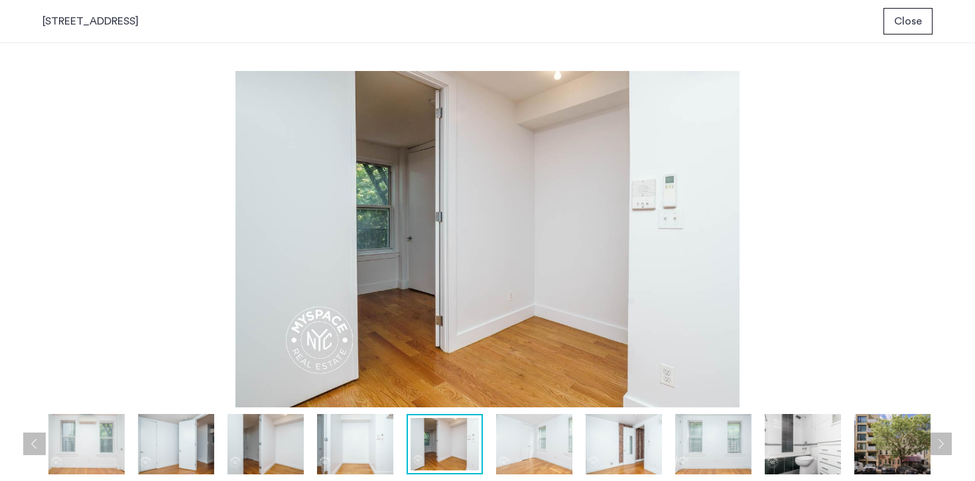
click at [512, 440] on img at bounding box center [534, 444] width 76 height 60
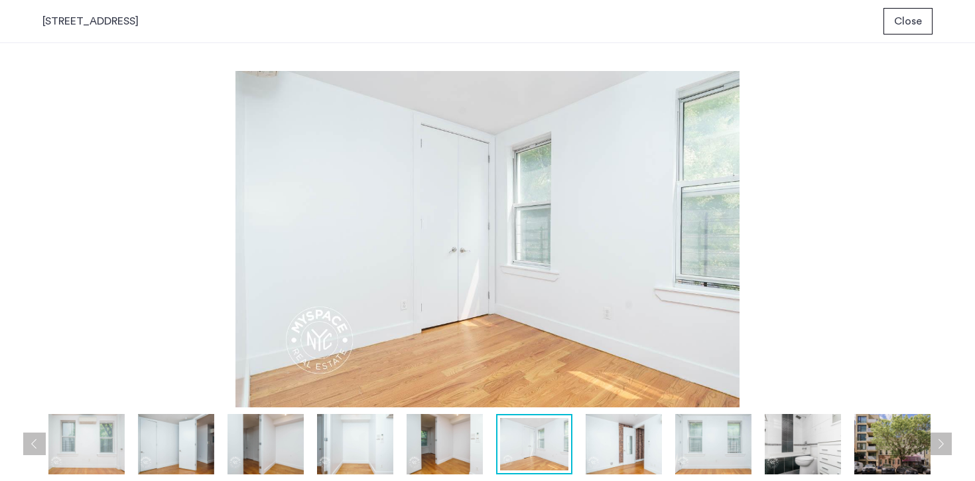
click at [604, 442] on img at bounding box center [624, 444] width 76 height 60
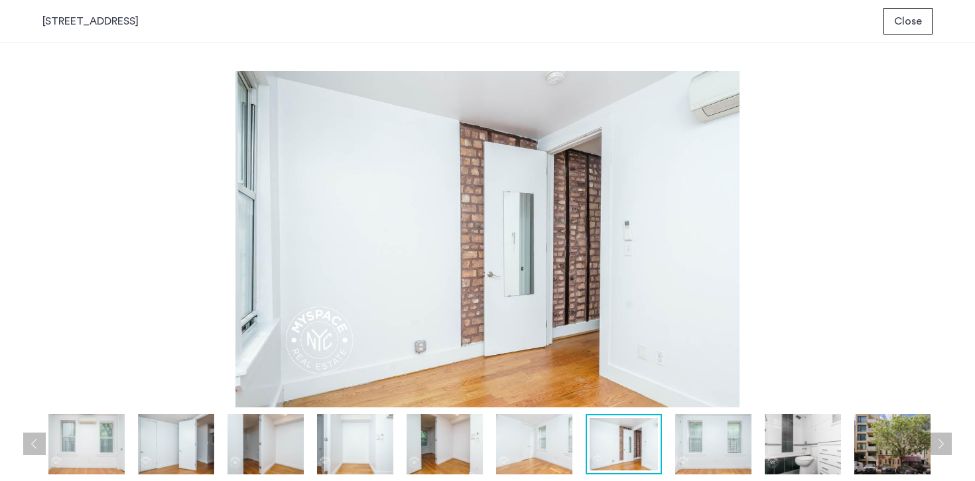
click at [729, 450] on img at bounding box center [713, 444] width 76 height 60
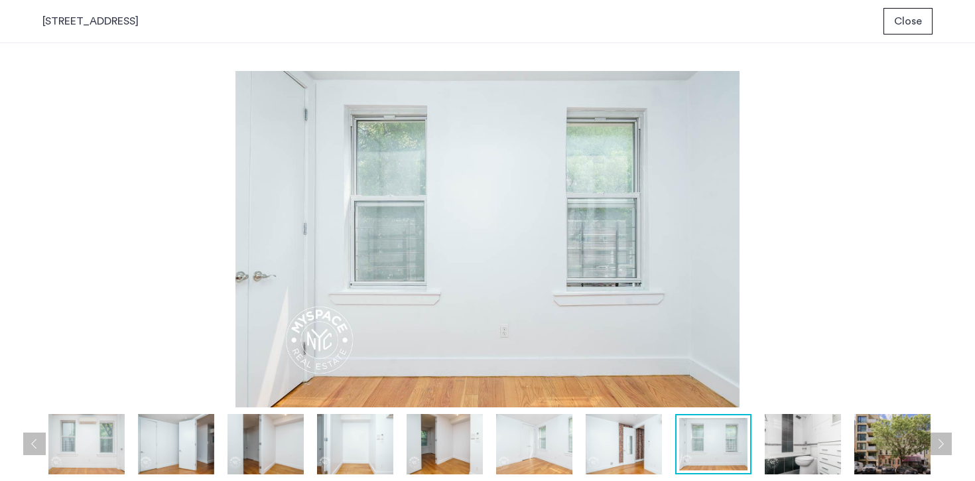
click at [807, 450] on img at bounding box center [803, 444] width 76 height 60
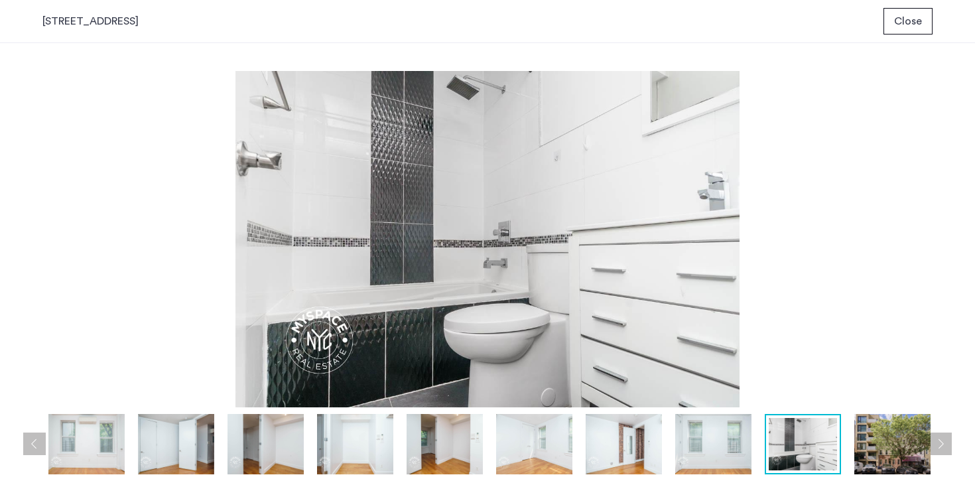
click at [920, 27] on span "Close" at bounding box center [908, 21] width 28 height 16
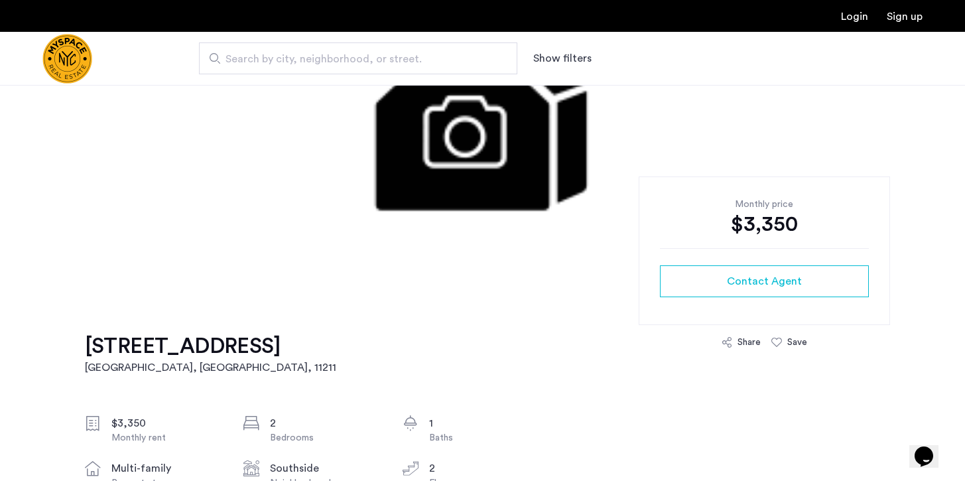
scroll to position [283, 0]
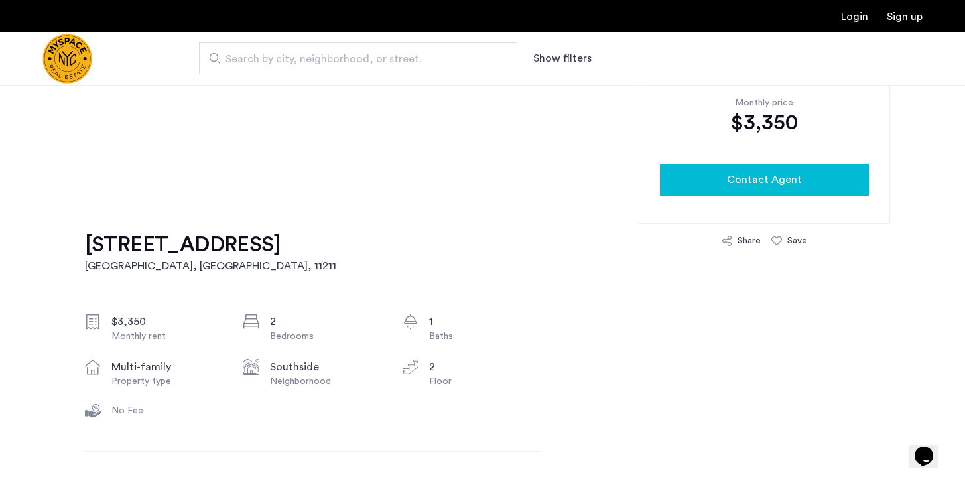
click at [775, 172] on span "Contact Agent" at bounding box center [764, 180] width 75 height 16
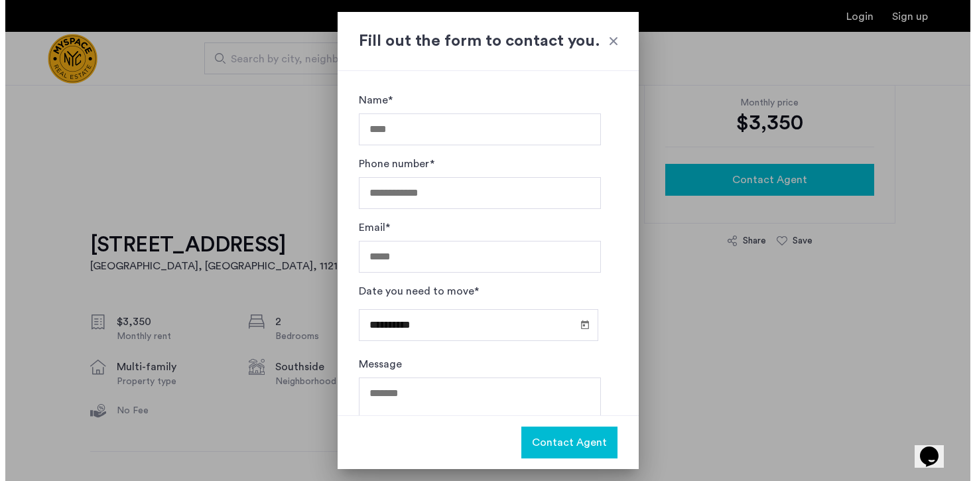
scroll to position [0, 0]
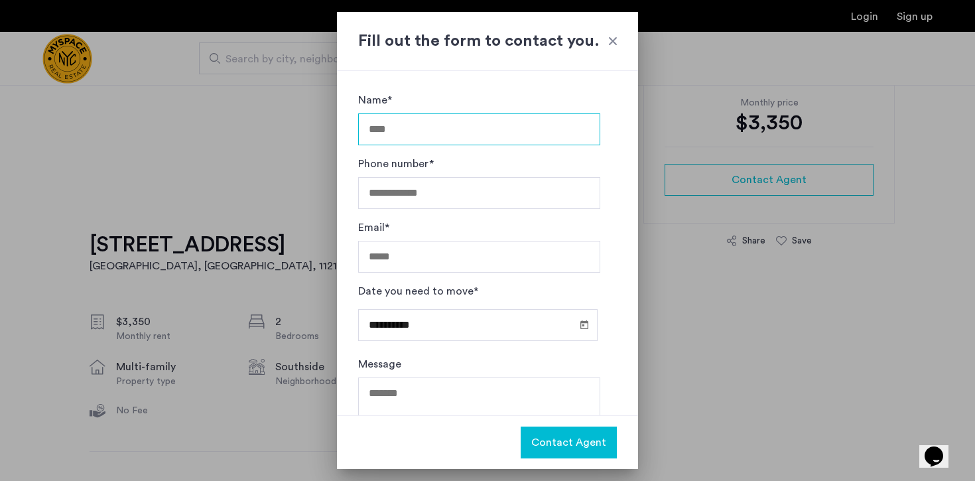
click at [432, 122] on input "Name*" at bounding box center [479, 129] width 242 height 32
type input "**********"
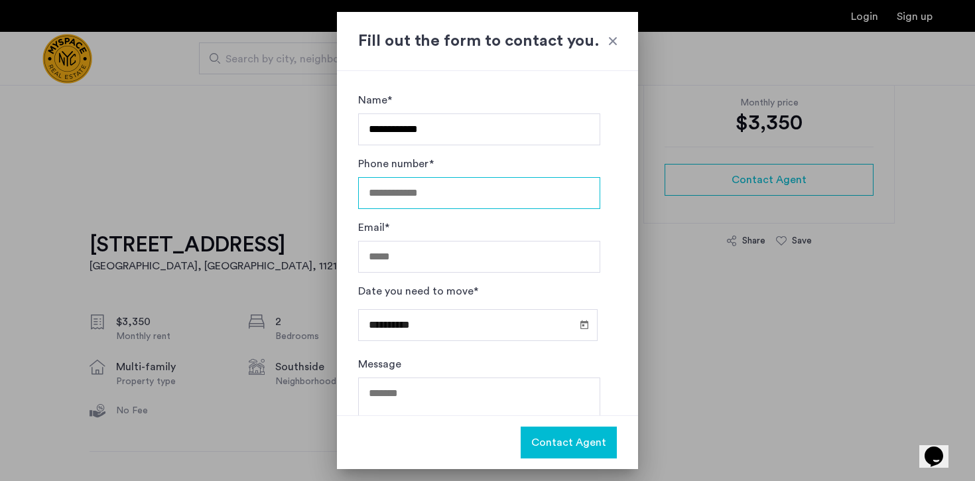
click at [461, 191] on input "Phone number*" at bounding box center [479, 193] width 242 height 32
type input "**********"
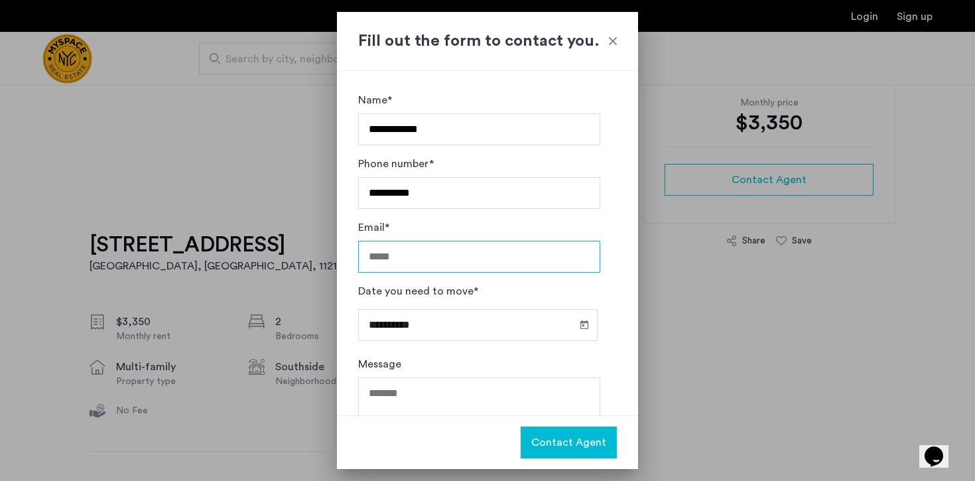
click at [452, 255] on input "Email*" at bounding box center [479, 257] width 242 height 32
type input "**********"
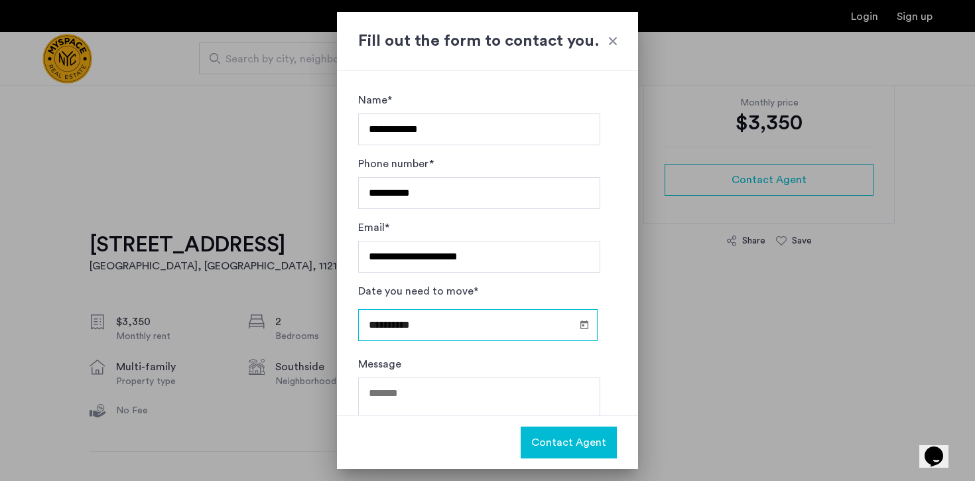
click at [446, 325] on input "**********" at bounding box center [477, 325] width 239 height 32
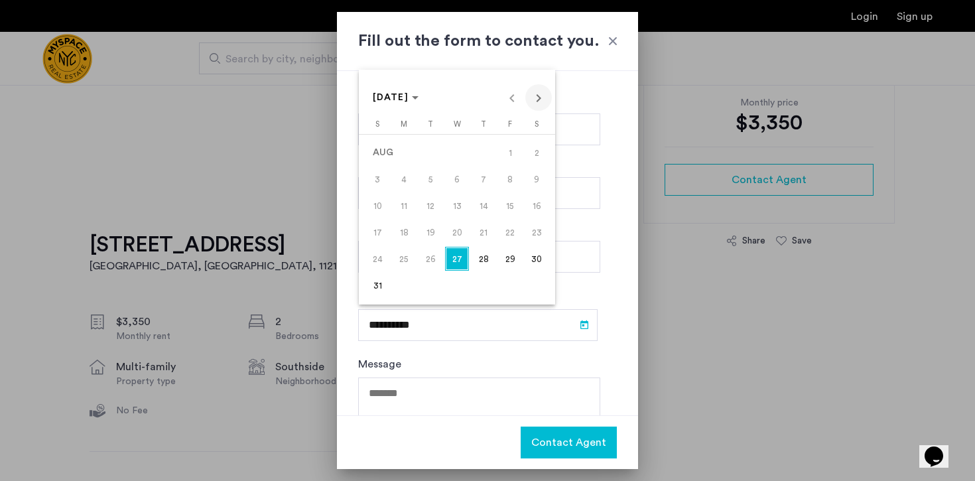
click at [536, 95] on span "Next month" at bounding box center [538, 97] width 27 height 27
click at [458, 237] on span "17" at bounding box center [457, 232] width 24 height 24
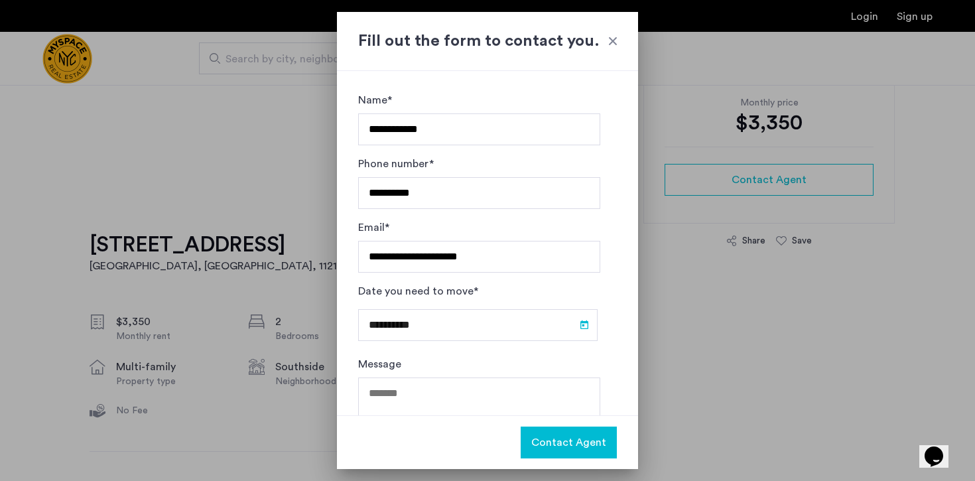
type input "**********"
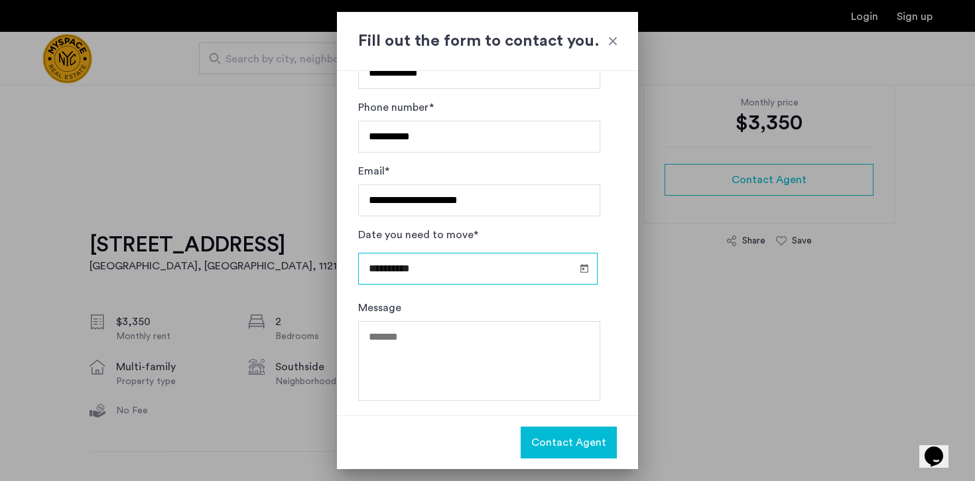
scroll to position [56, 0]
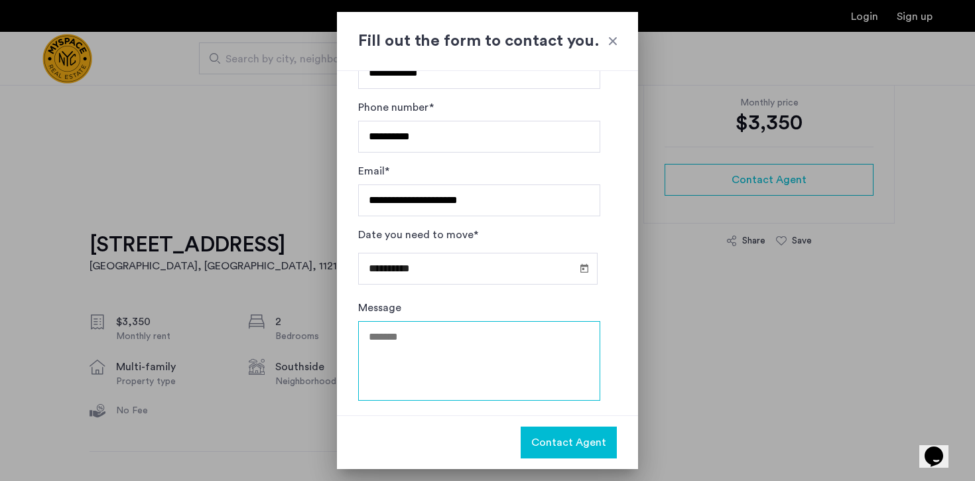
click at [438, 350] on textarea "Message" at bounding box center [479, 361] width 242 height 80
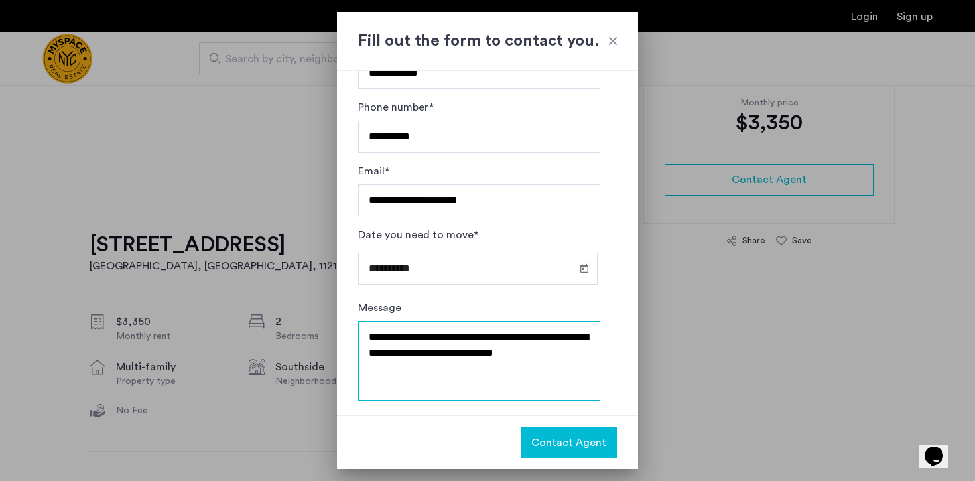
type textarea "**********"
click at [556, 445] on span "Contact Agent" at bounding box center [568, 442] width 75 height 16
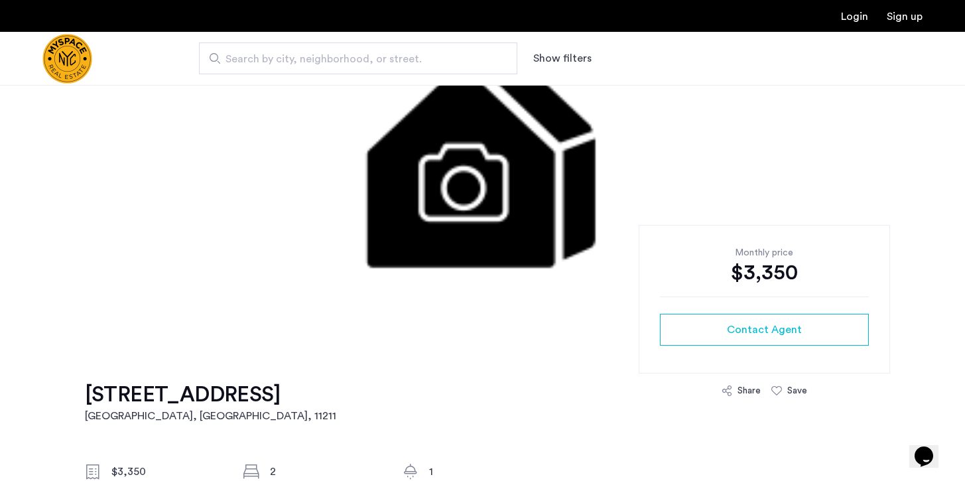
scroll to position [0, 0]
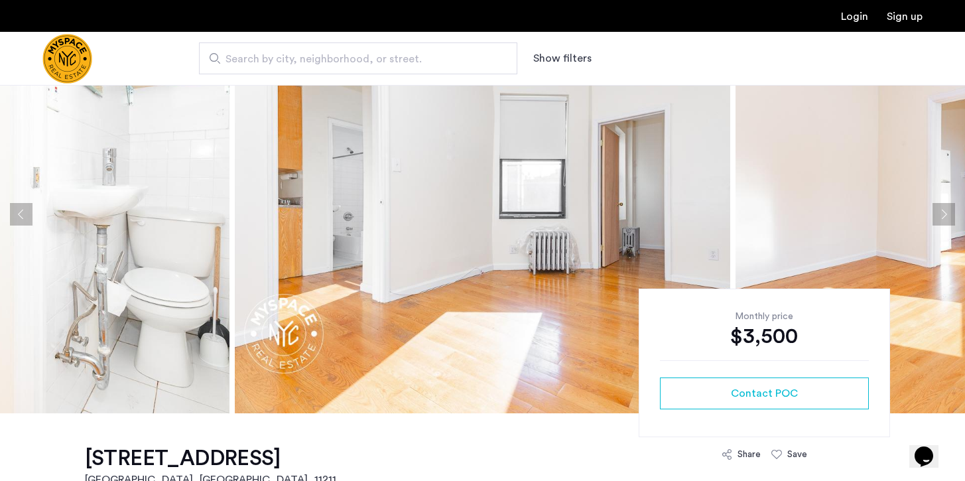
scroll to position [72, 0]
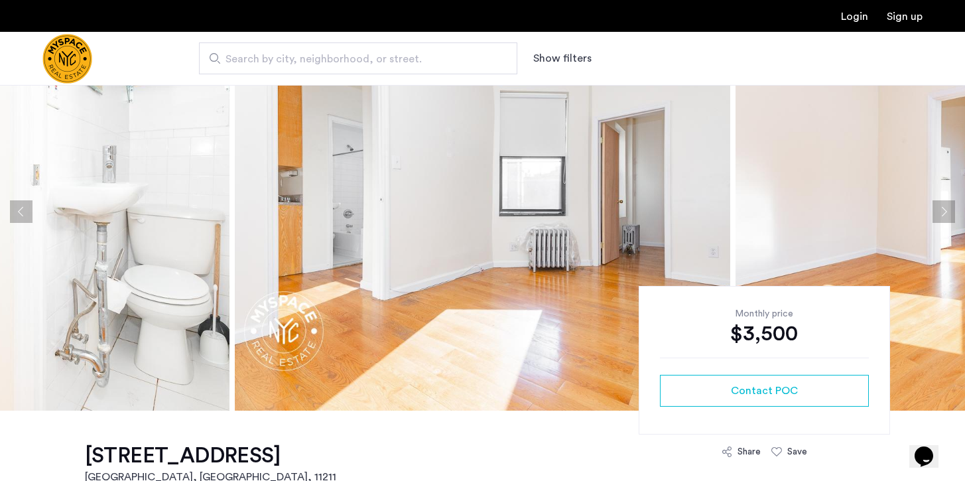
click at [475, 201] on img at bounding box center [482, 212] width 495 height 398
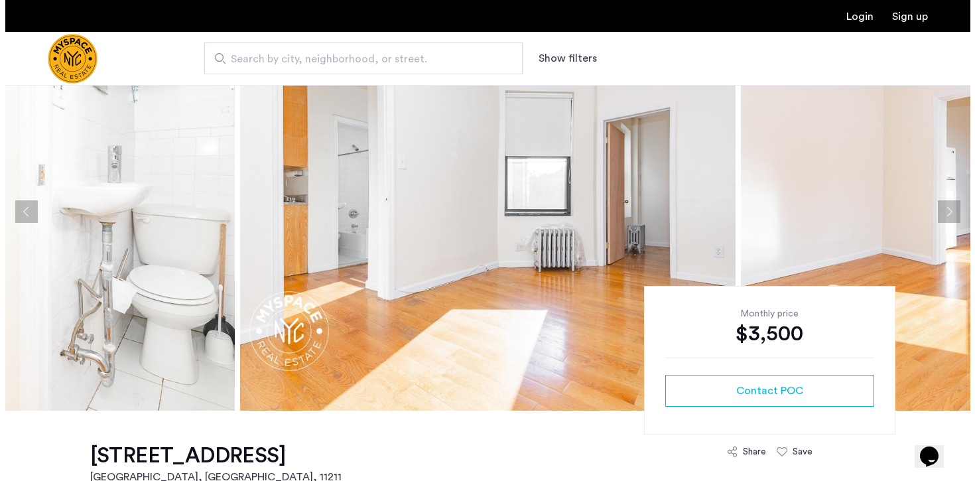
scroll to position [0, 0]
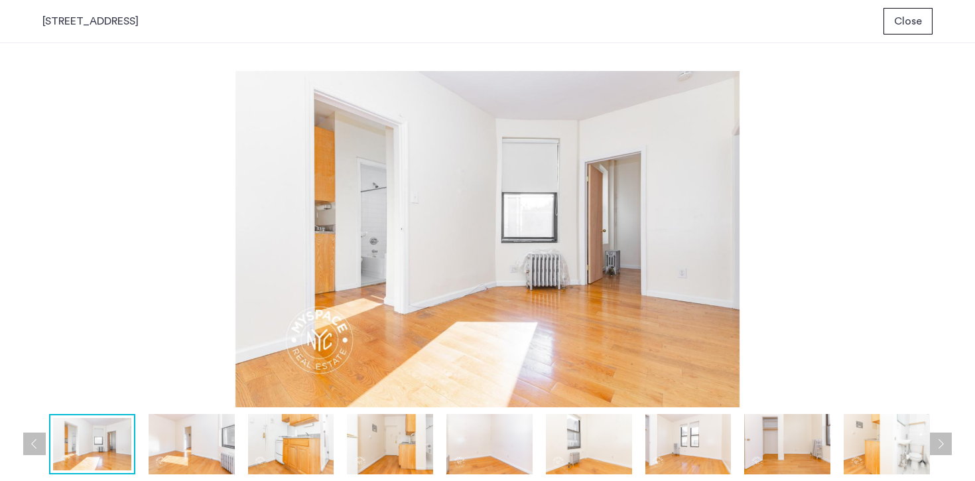
click at [209, 436] on img at bounding box center [192, 444] width 86 height 60
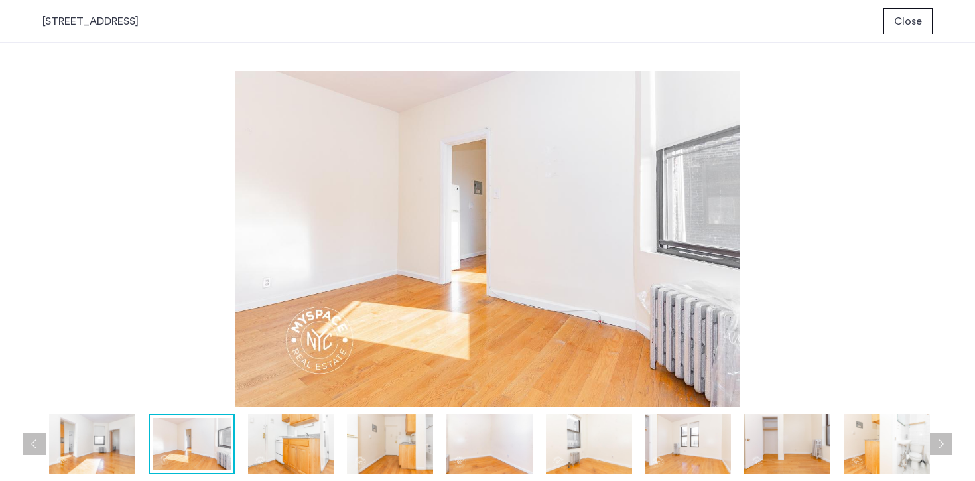
click at [288, 445] on img at bounding box center [291, 444] width 86 height 60
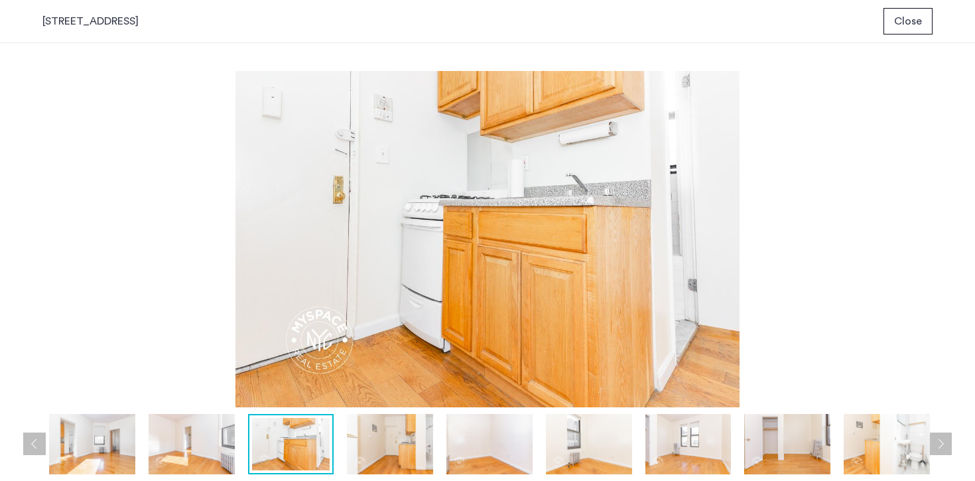
click at [397, 442] on img at bounding box center [390, 444] width 86 height 60
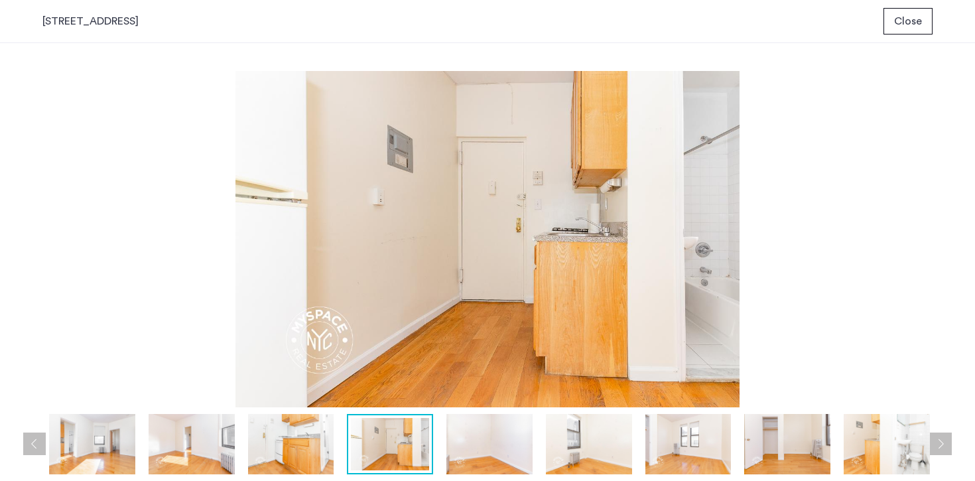
click at [487, 441] on img at bounding box center [489, 444] width 86 height 60
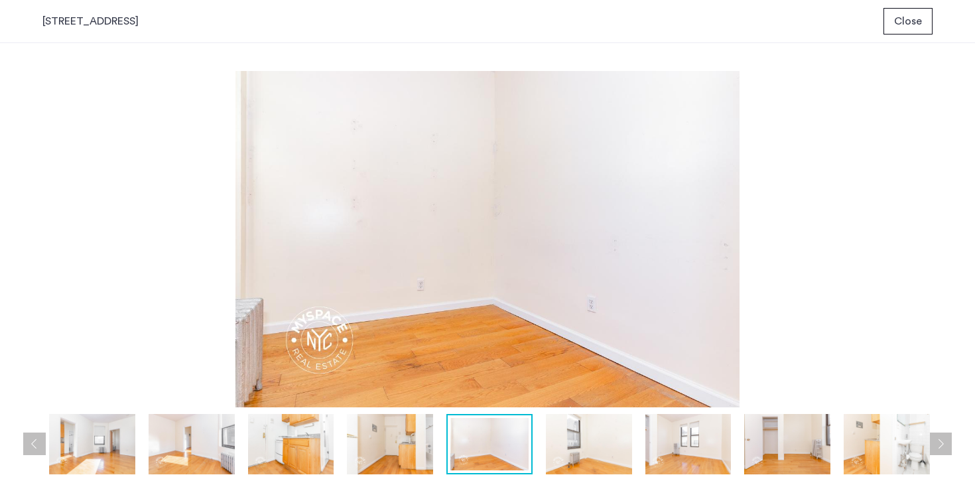
click at [595, 445] on img at bounding box center [589, 444] width 86 height 60
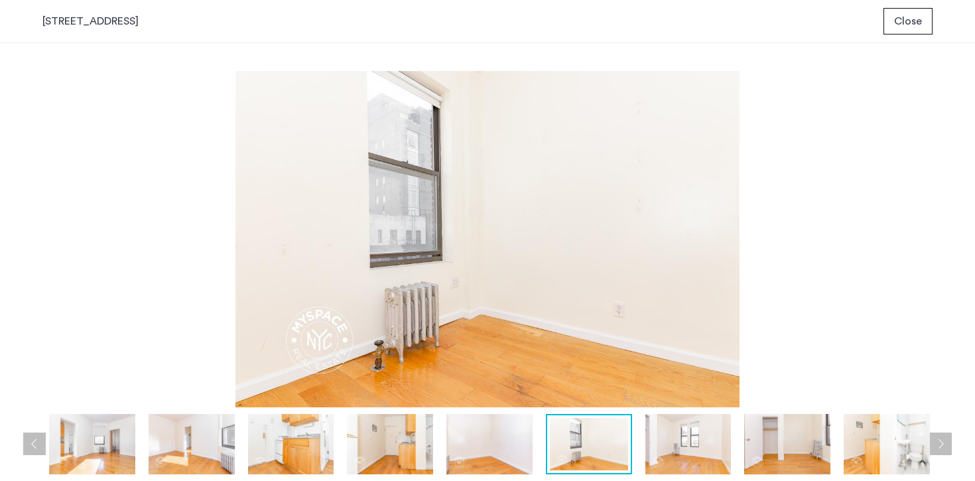
click at [680, 444] on img at bounding box center [688, 444] width 86 height 60
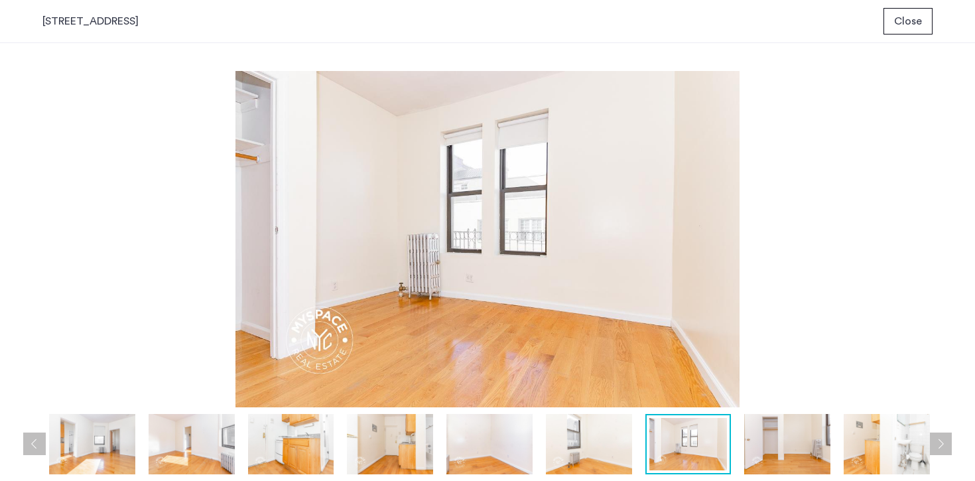
click at [791, 444] on img at bounding box center [787, 444] width 86 height 60
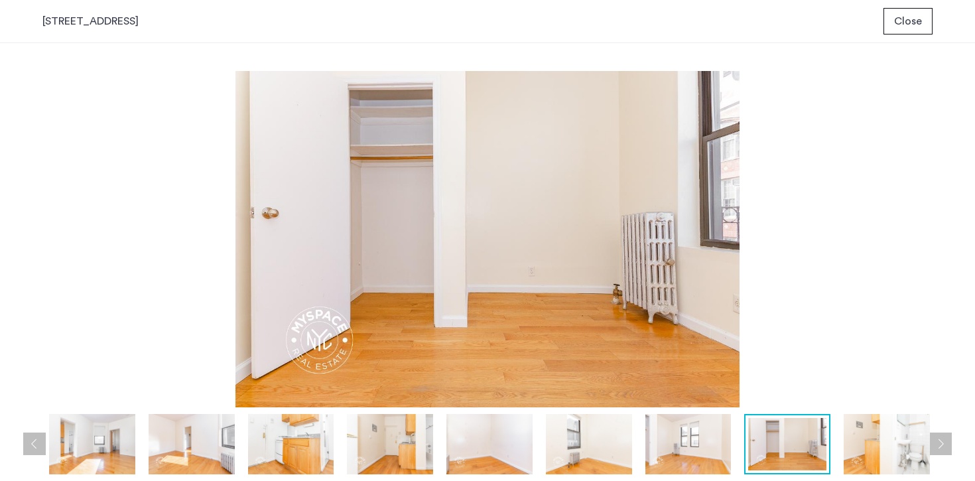
click at [859, 444] on img at bounding box center [887, 444] width 86 height 60
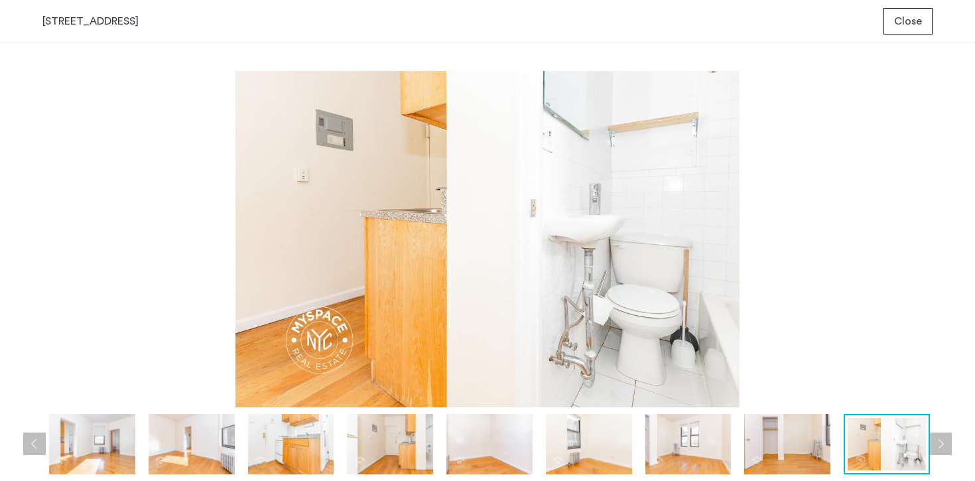
click at [924, 11] on button "Close" at bounding box center [907, 21] width 49 height 27
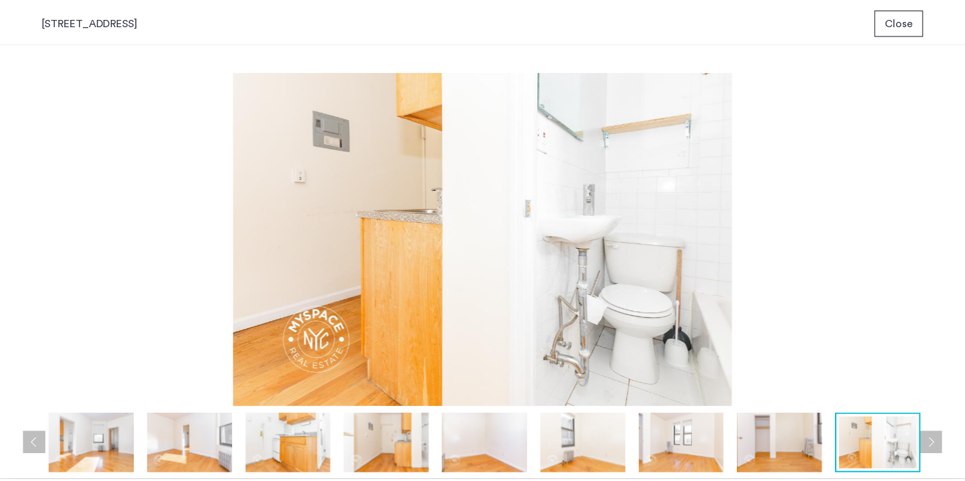
scroll to position [72, 0]
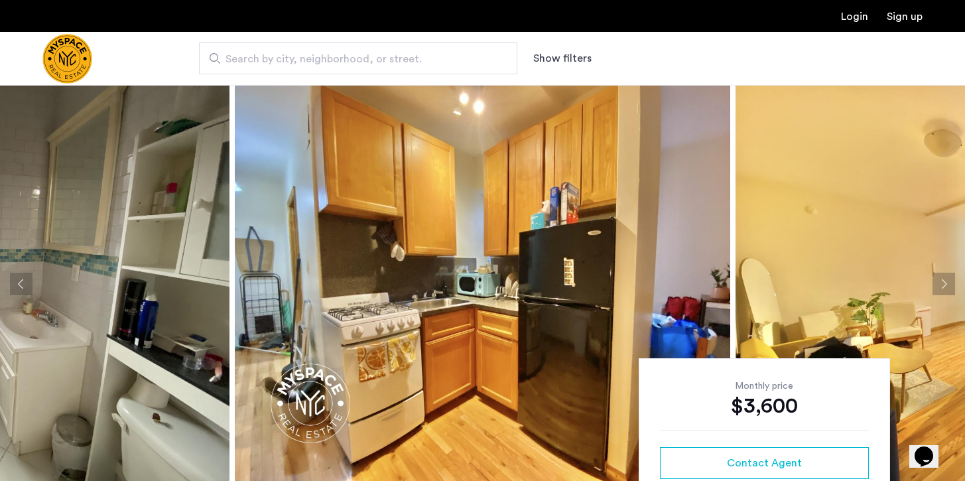
click at [495, 241] on img at bounding box center [482, 284] width 495 height 398
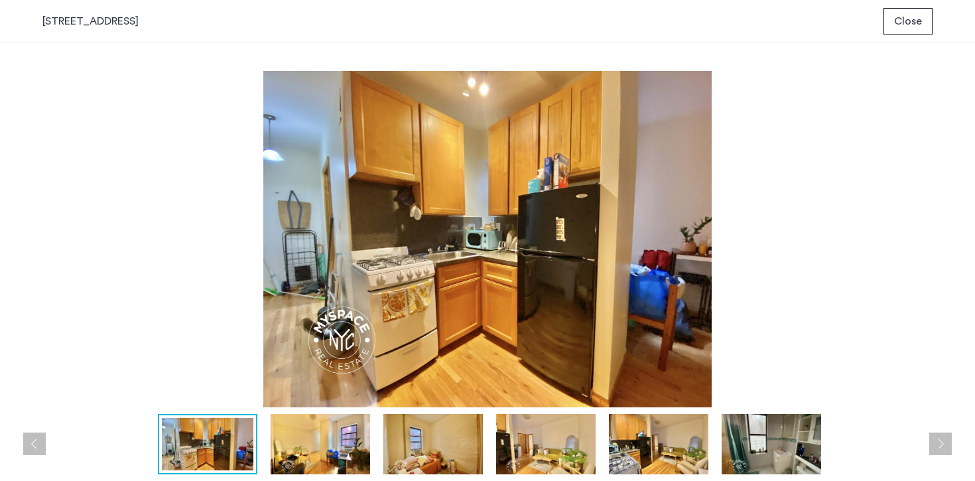
click at [319, 448] on img at bounding box center [320, 444] width 99 height 60
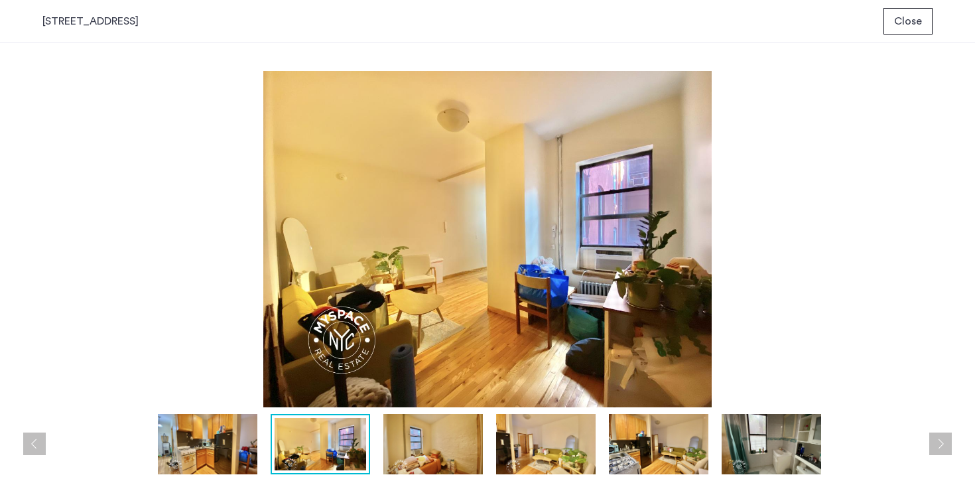
click at [456, 452] on img at bounding box center [432, 444] width 99 height 60
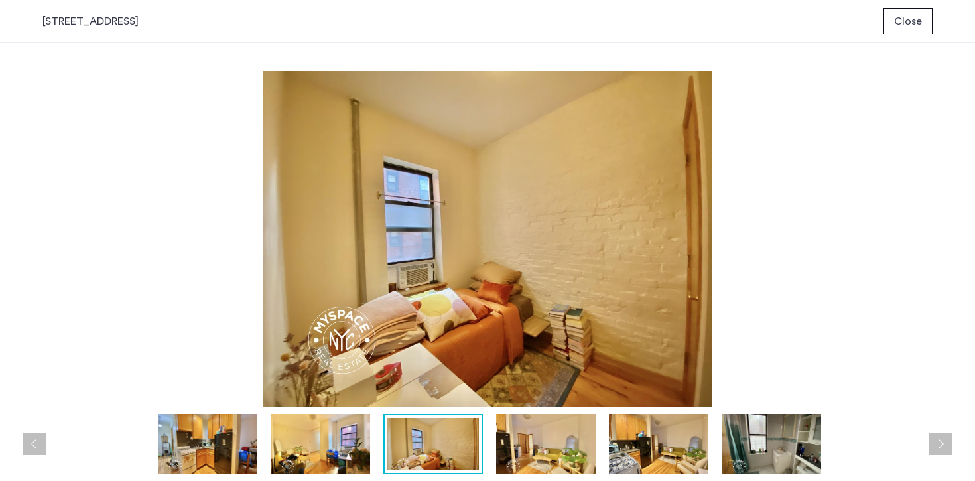
click at [535, 448] on img at bounding box center [545, 444] width 99 height 60
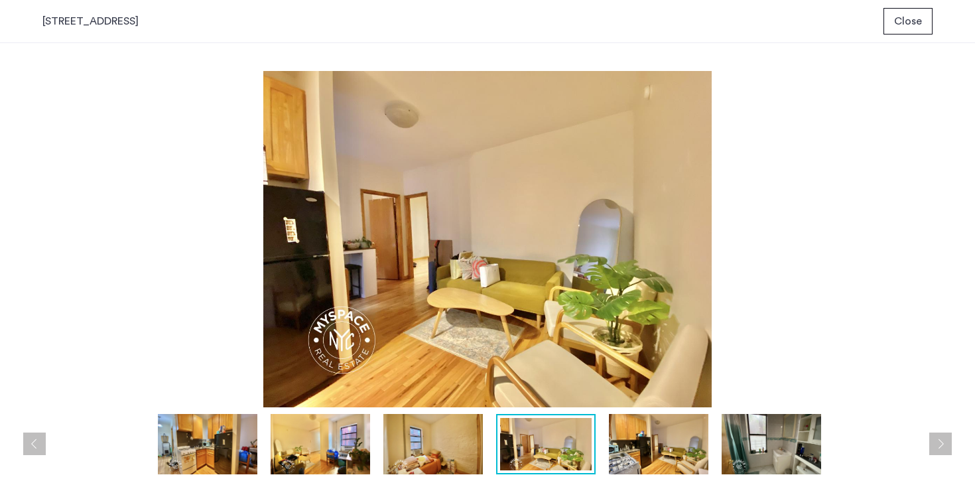
click at [637, 444] on img at bounding box center [658, 444] width 99 height 60
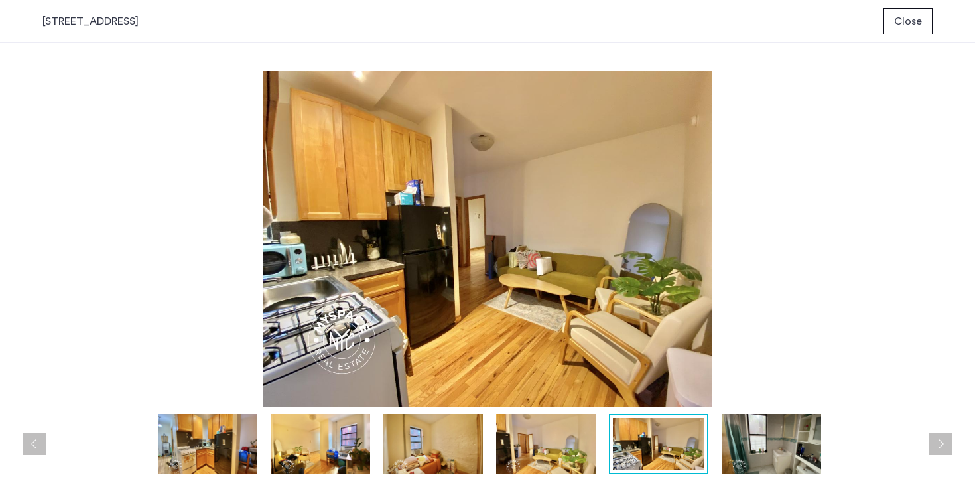
click at [729, 438] on img at bounding box center [770, 444] width 99 height 60
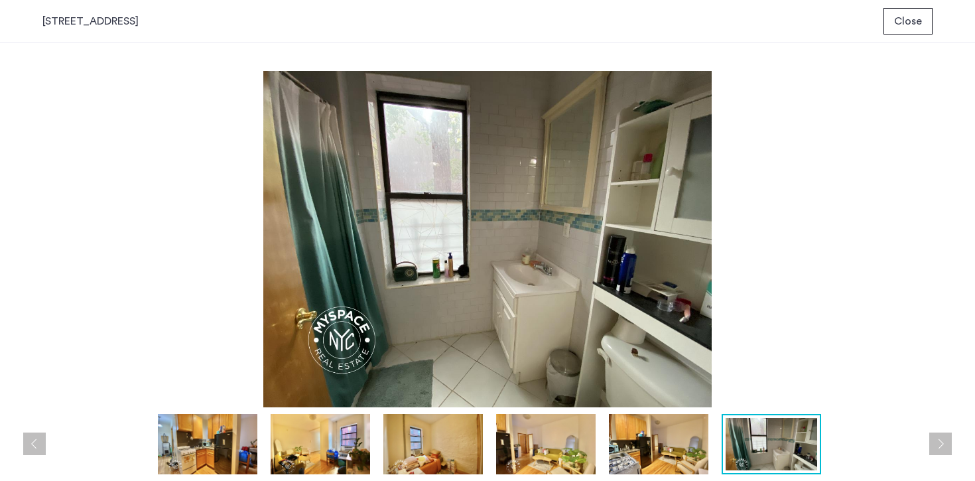
click at [941, 442] on button "Next apartment" at bounding box center [940, 443] width 23 height 23
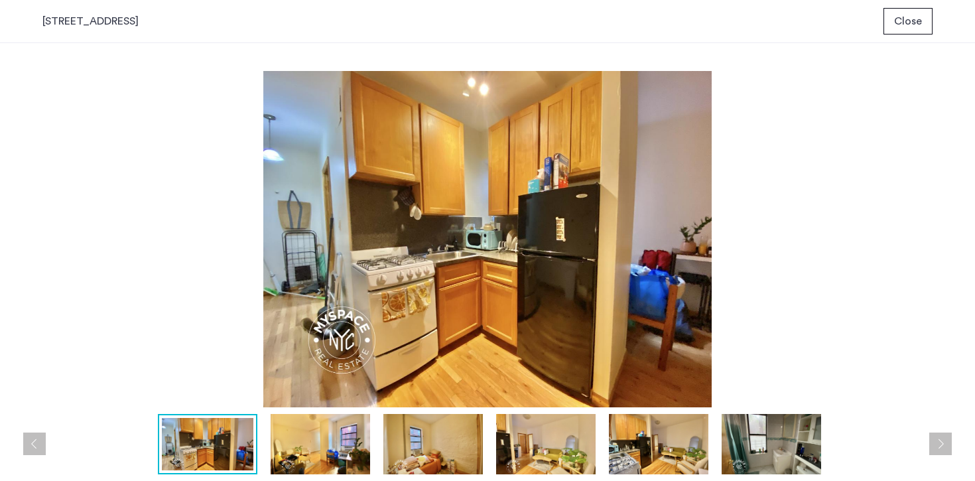
click at [941, 442] on button "Next apartment" at bounding box center [940, 443] width 23 height 23
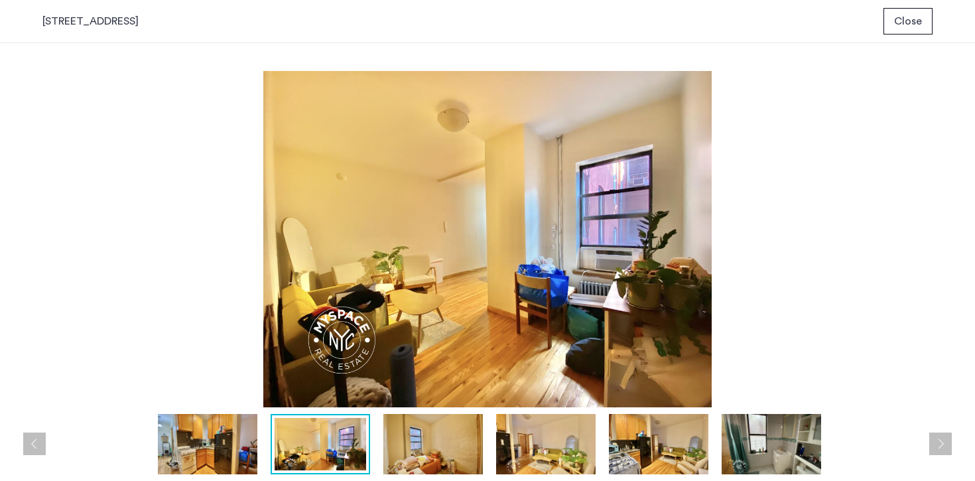
click at [941, 442] on button "Next apartment" at bounding box center [940, 443] width 23 height 23
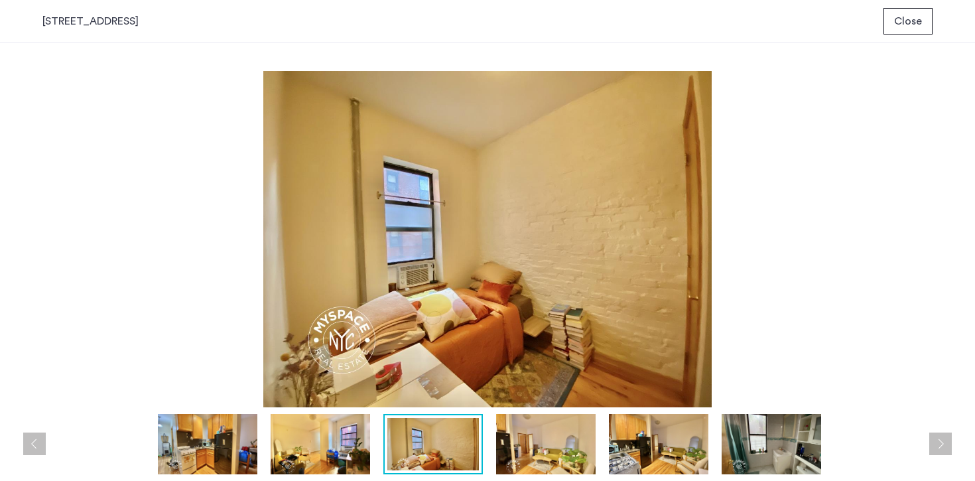
click at [941, 442] on button "Next apartment" at bounding box center [940, 443] width 23 height 23
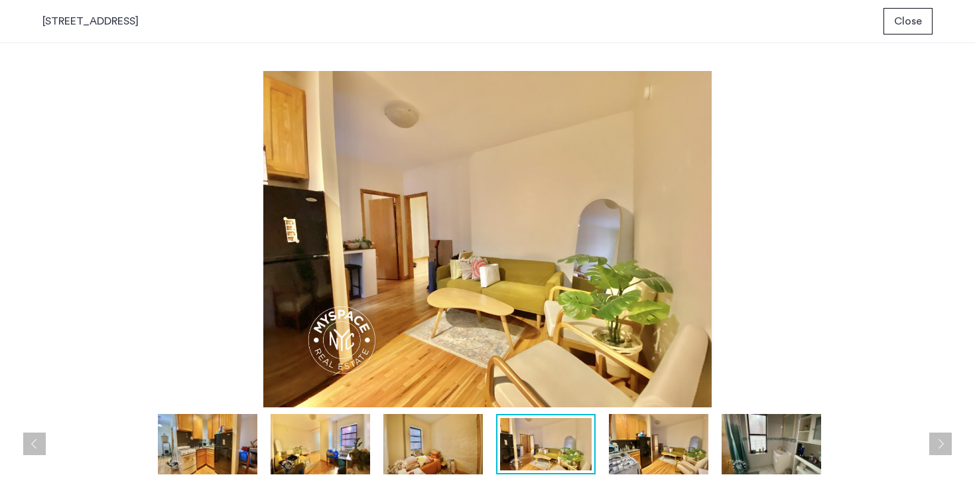
click at [941, 442] on button "Next apartment" at bounding box center [940, 443] width 23 height 23
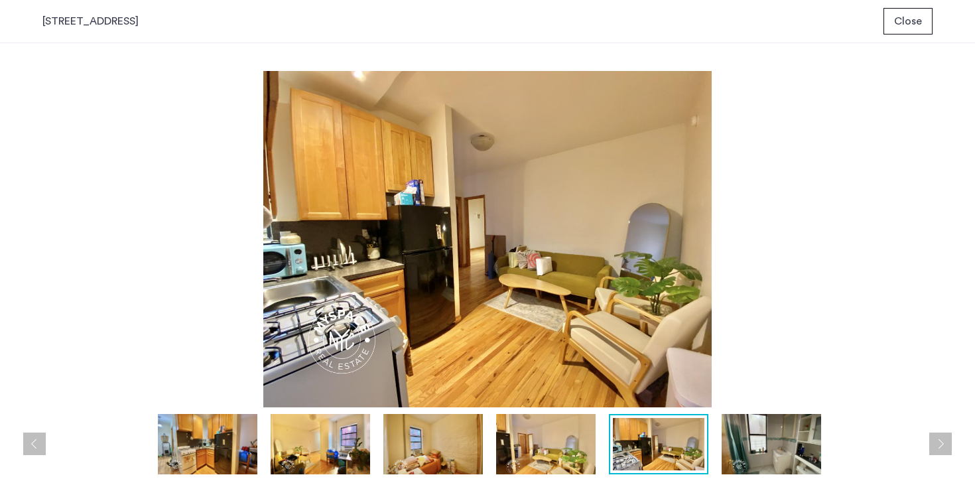
click at [941, 442] on button "Next apartment" at bounding box center [940, 443] width 23 height 23
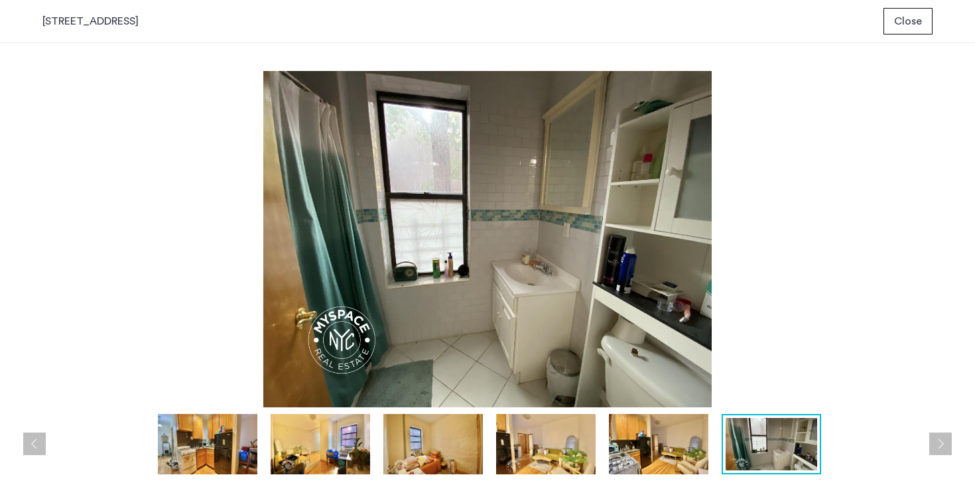
click at [907, 21] on span "Close" at bounding box center [908, 21] width 28 height 16
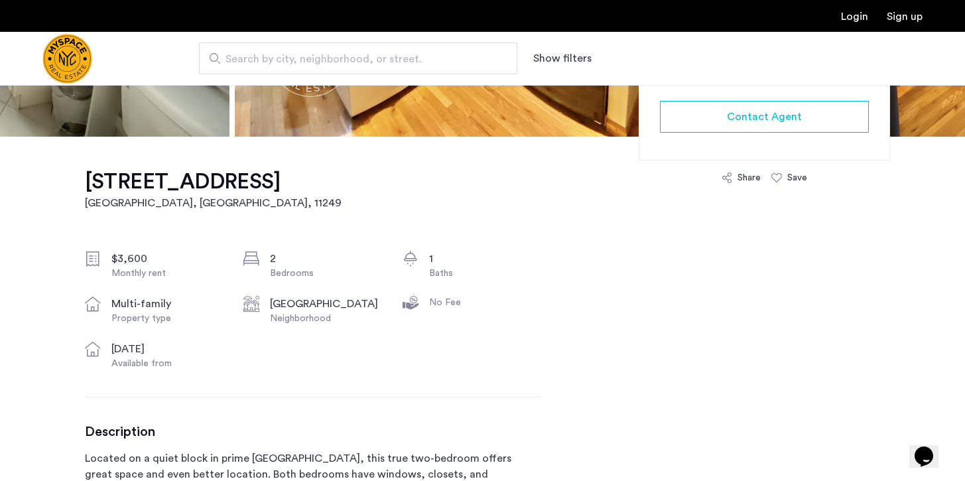
scroll to position [601, 0]
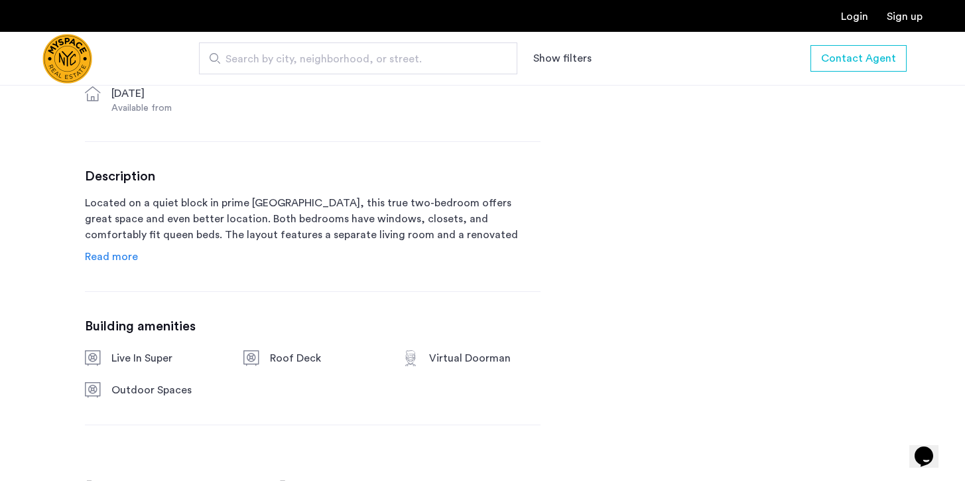
click at [121, 257] on span "Read more" at bounding box center [111, 256] width 53 height 11
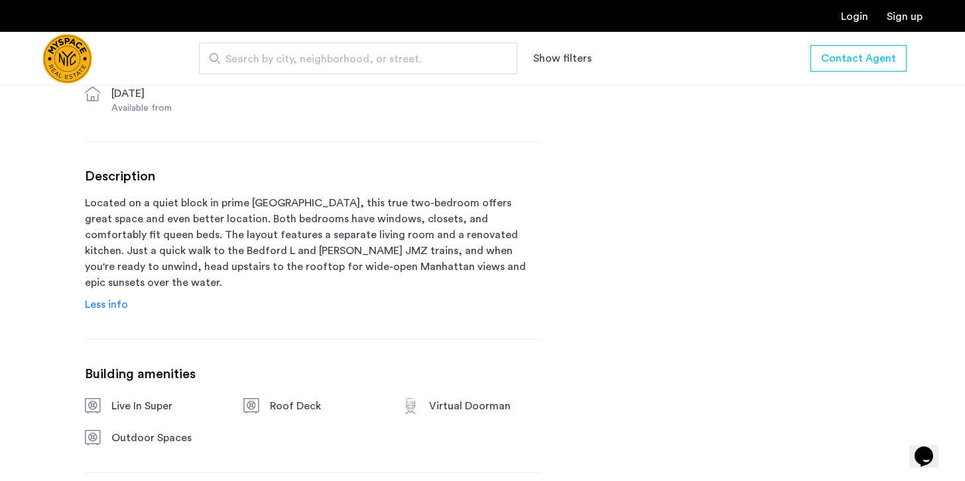
click at [250, 236] on p "Located on a quiet block in prime [GEOGRAPHIC_DATA], this true two-bedroom offe…" at bounding box center [313, 242] width 456 height 95
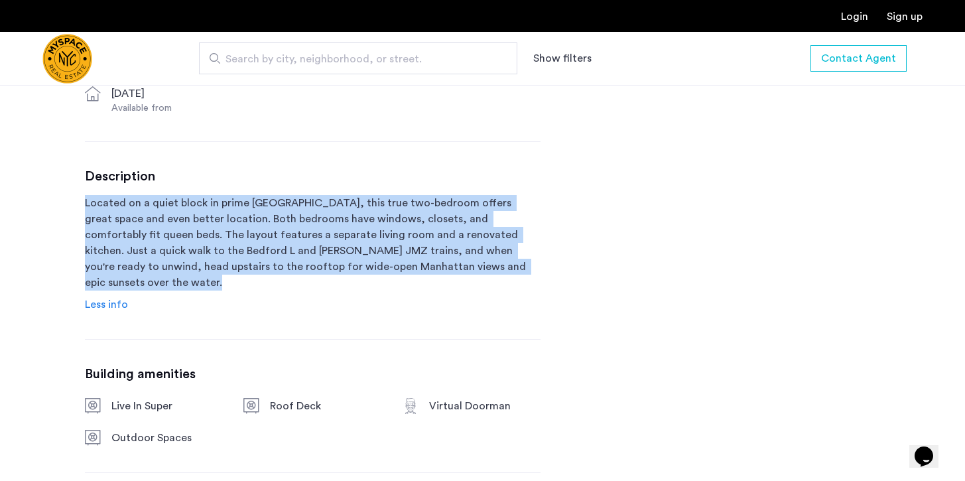
click at [250, 236] on p "Located on a quiet block in prime [GEOGRAPHIC_DATA], this true two-bedroom offe…" at bounding box center [313, 242] width 456 height 95
click at [339, 227] on p "Located on a quiet block in prime [GEOGRAPHIC_DATA], this true two-bedroom offe…" at bounding box center [313, 242] width 456 height 95
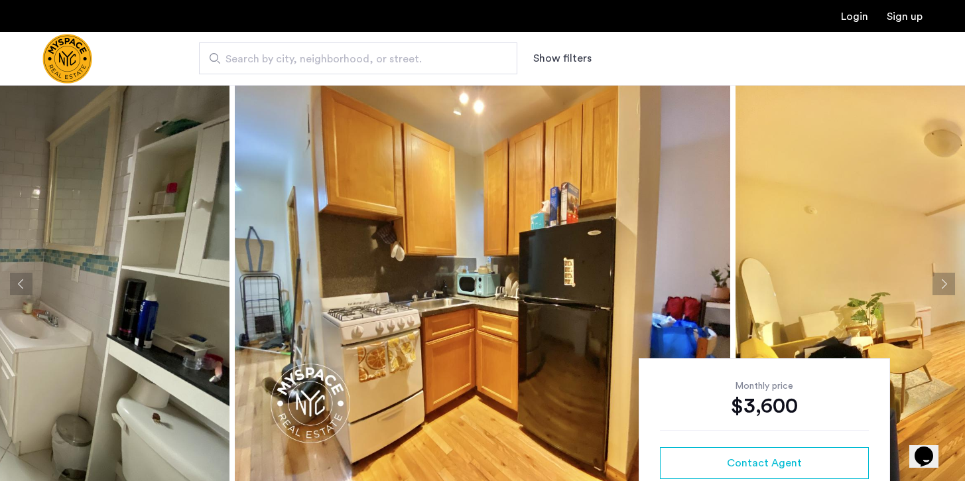
scroll to position [113, 0]
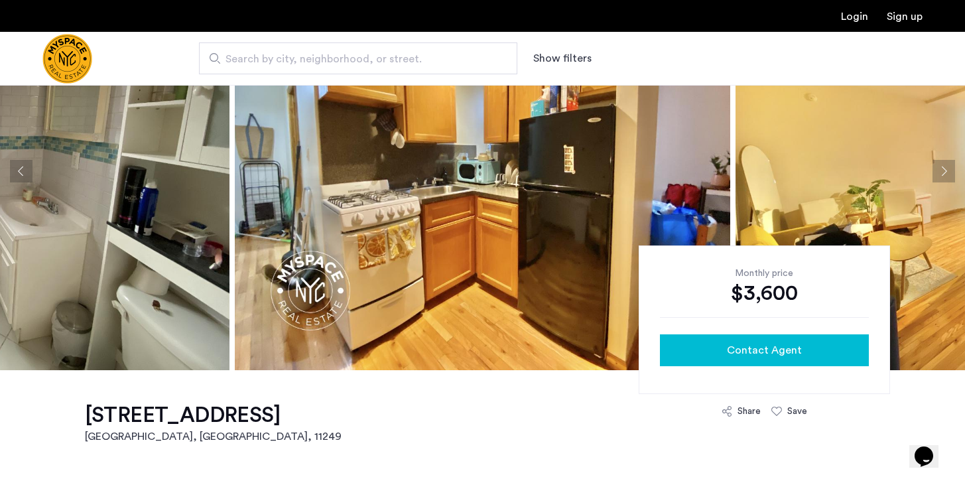
click at [753, 349] on span "Contact Agent" at bounding box center [764, 350] width 75 height 16
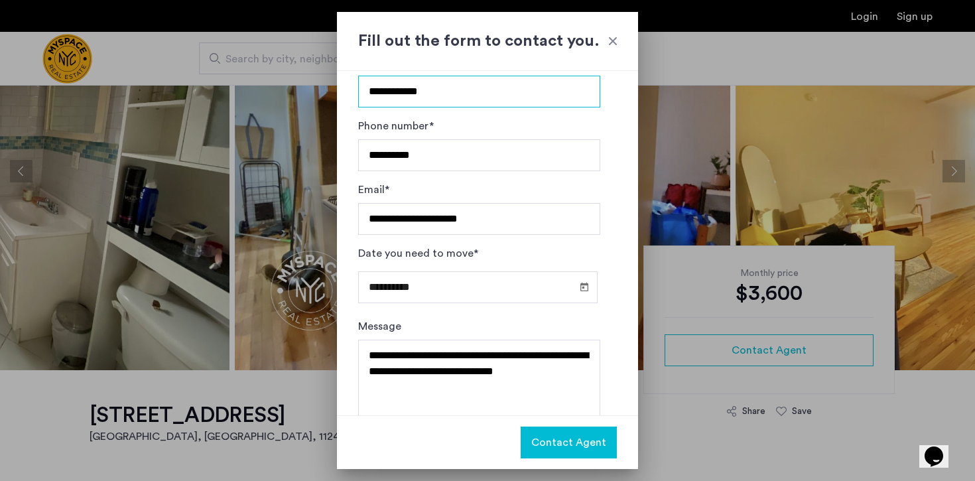
scroll to position [56, 0]
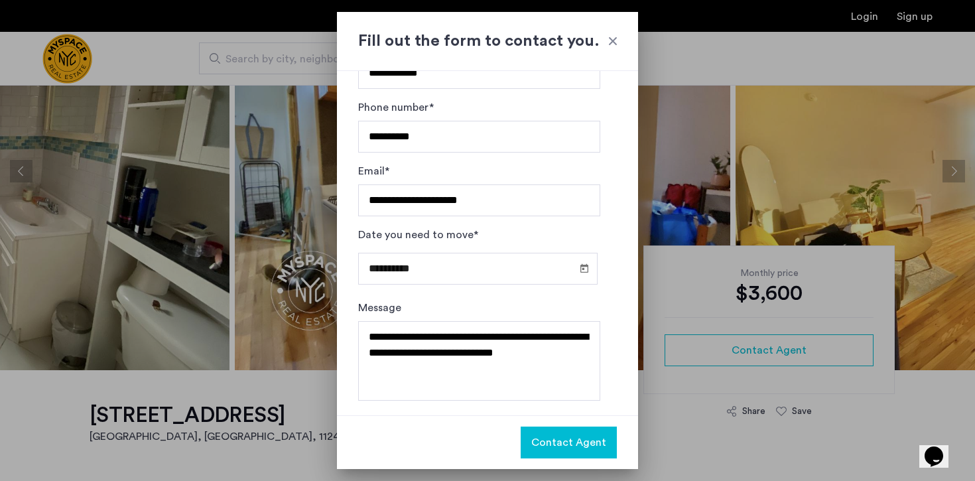
click at [561, 445] on span "Contact Agent" at bounding box center [568, 442] width 75 height 16
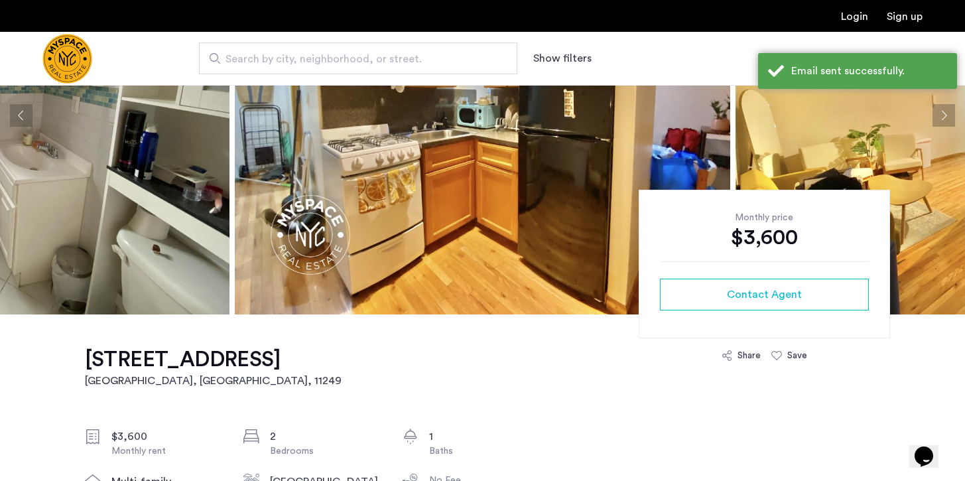
scroll to position [383, 0]
